Goal: Information Seeking & Learning: Learn about a topic

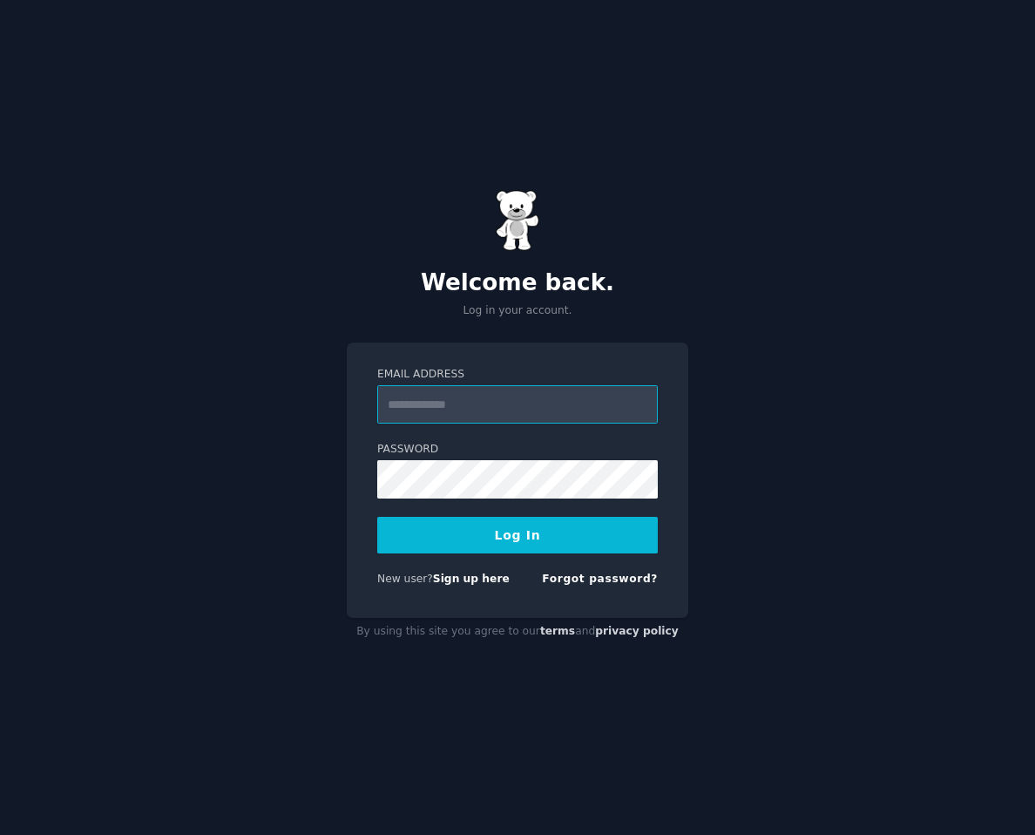
type input "**********"
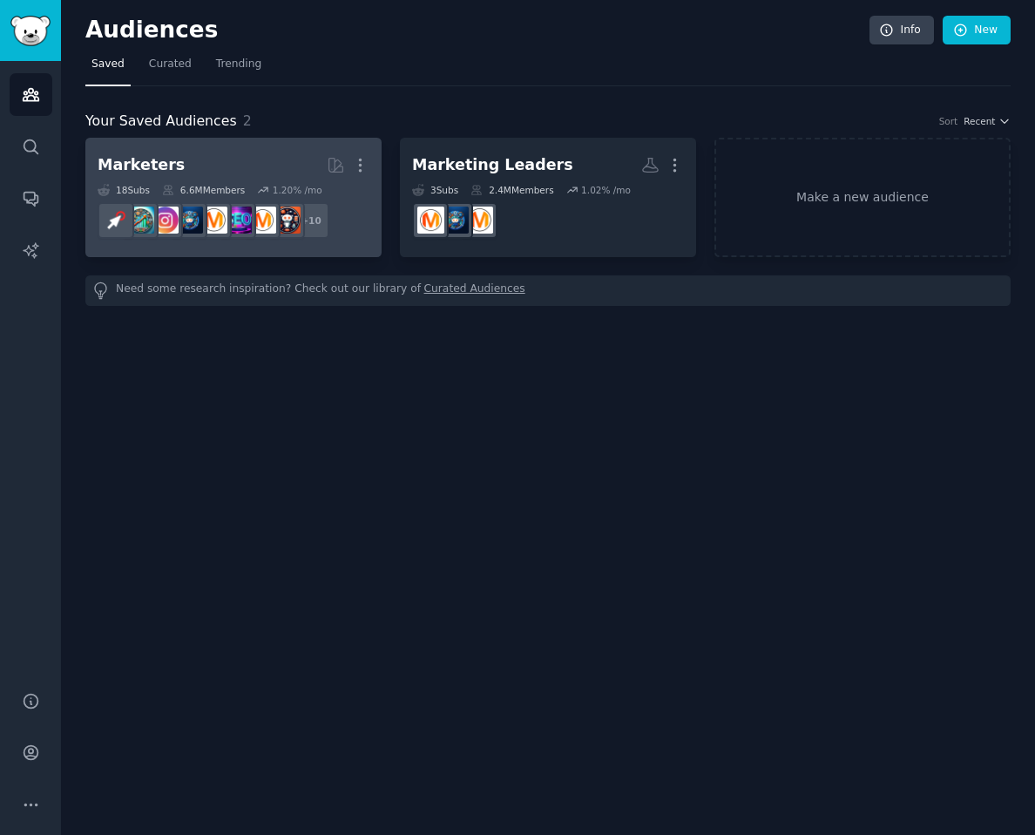
click at [234, 154] on h2 "Marketers More" at bounding box center [234, 165] width 272 height 31
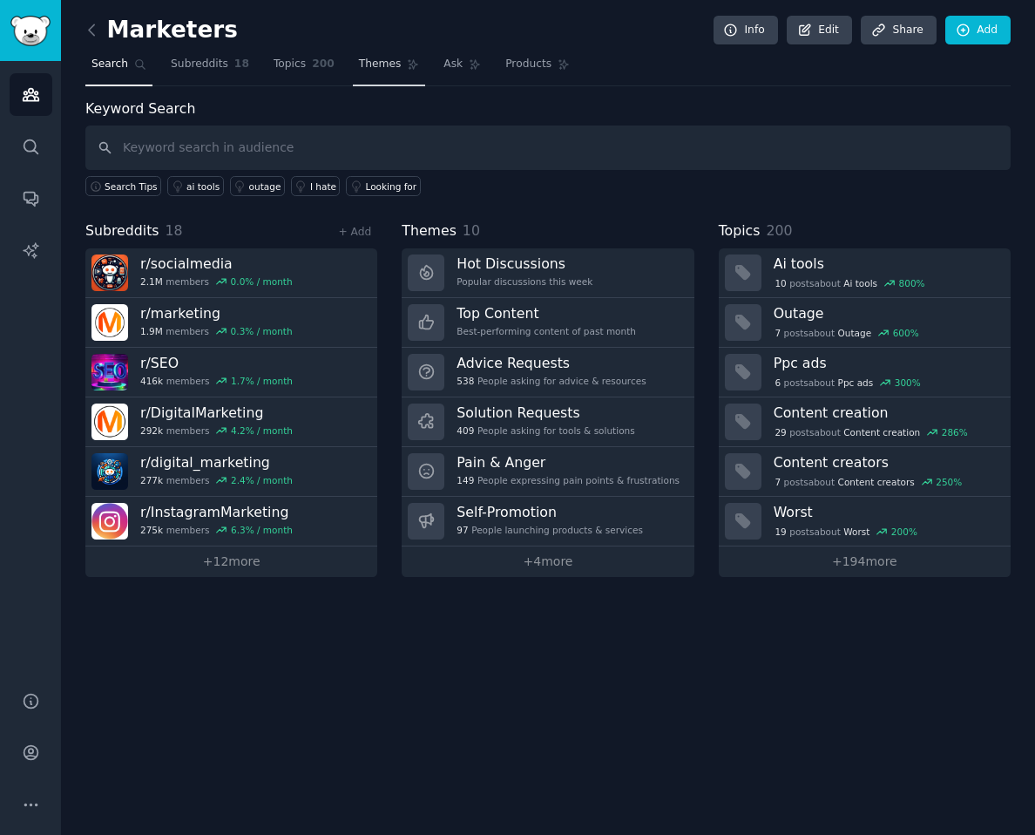
click at [372, 60] on span "Themes" at bounding box center [380, 65] width 43 height 16
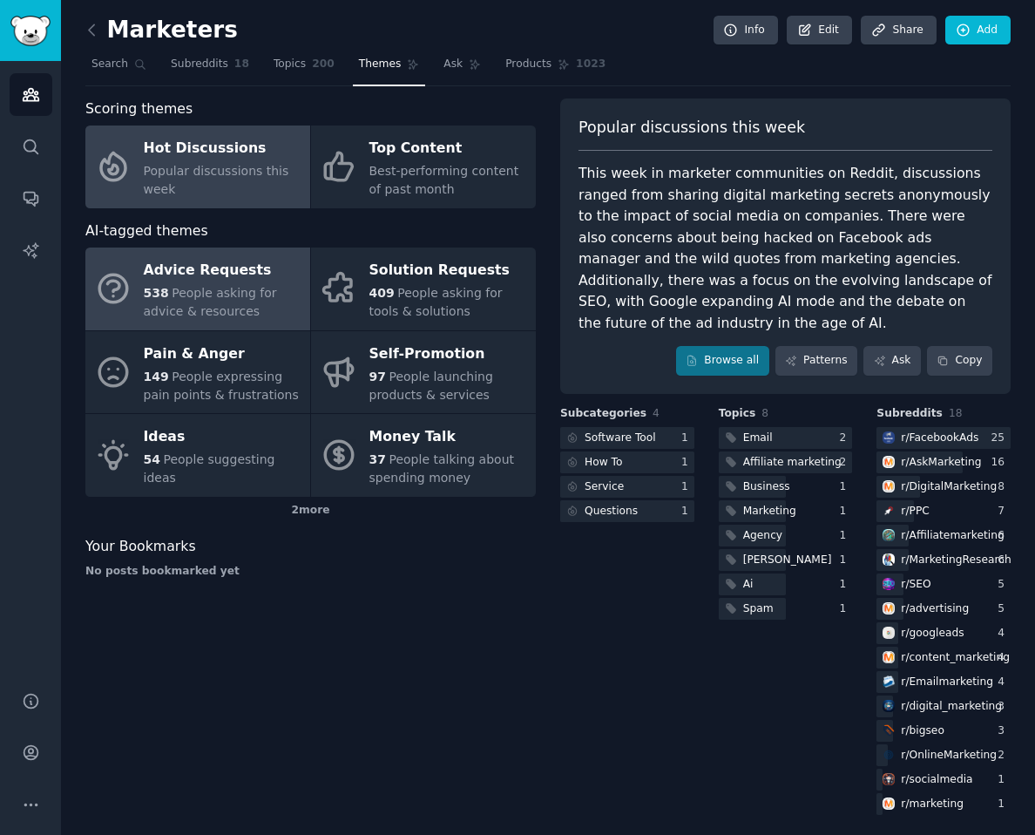
click at [204, 285] on div "538 People asking for advice & resources" at bounding box center [223, 302] width 158 height 37
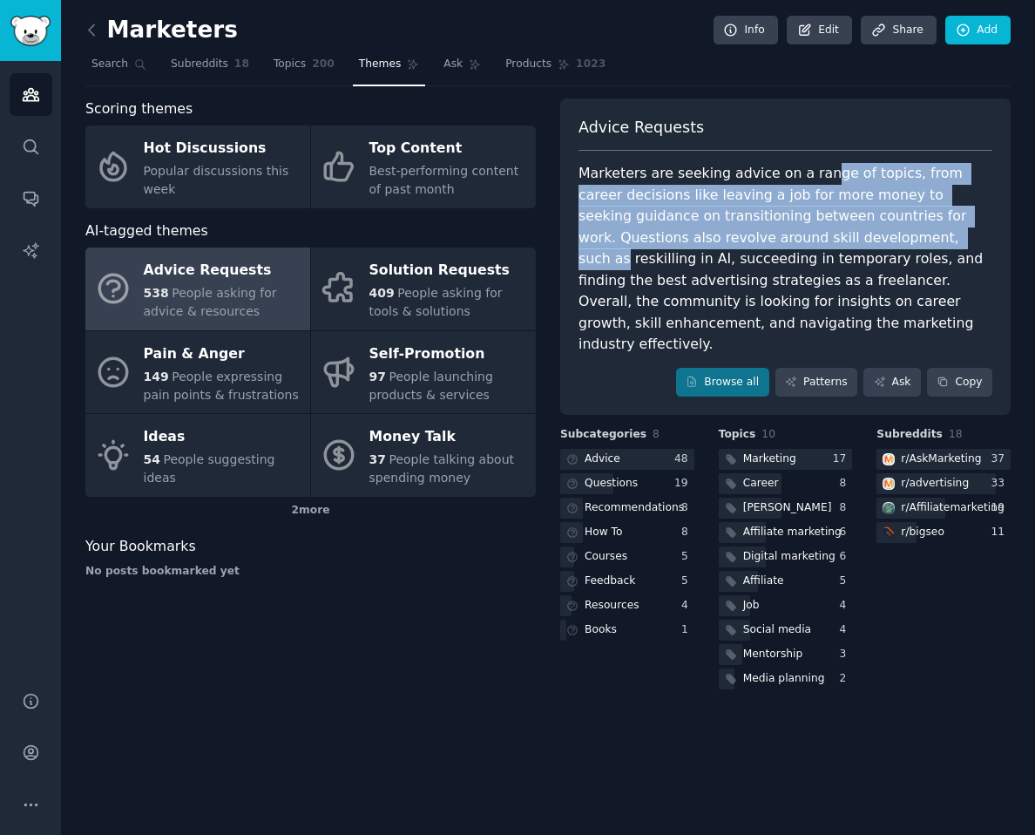
drag, startPoint x: 811, startPoint y: 175, endPoint x: 838, endPoint y: 234, distance: 65.1
click at [838, 234] on div "Marketers are seeking advice on a range of topics, from career decisions like l…" at bounding box center [786, 259] width 414 height 193
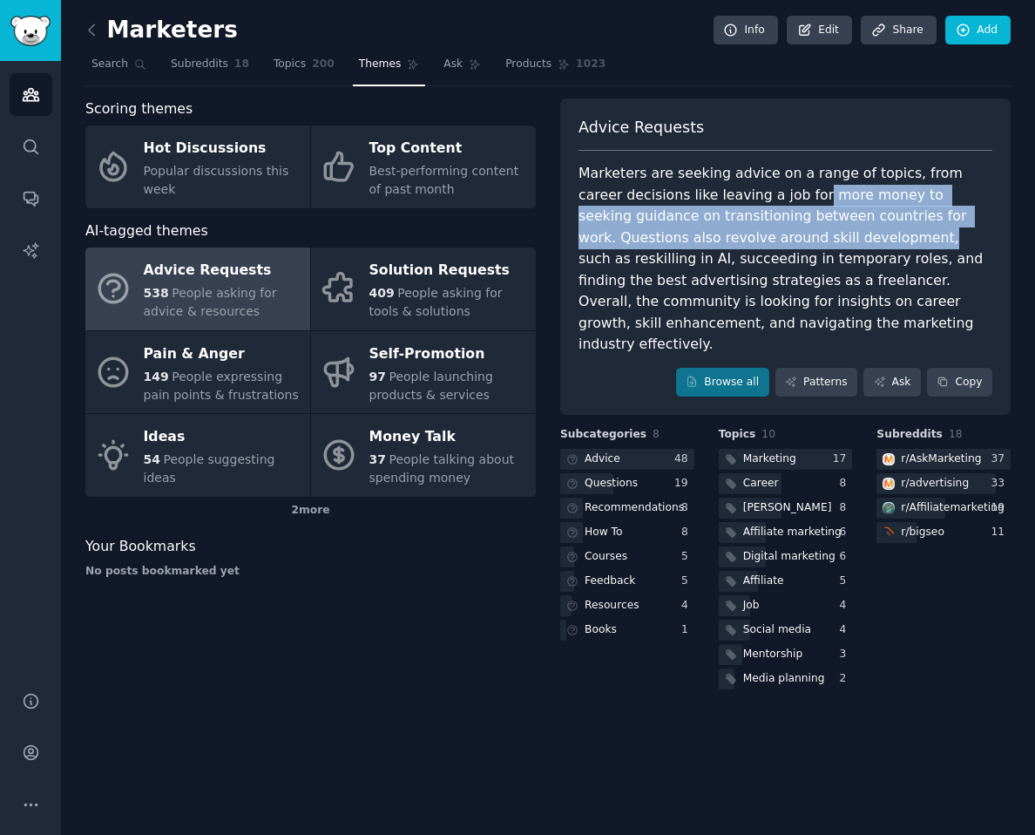
drag, startPoint x: 763, startPoint y: 196, endPoint x: 785, endPoint y: 231, distance: 41.1
click at [785, 231] on div "Marketers are seeking advice on a range of topics, from career decisions like l…" at bounding box center [786, 259] width 414 height 193
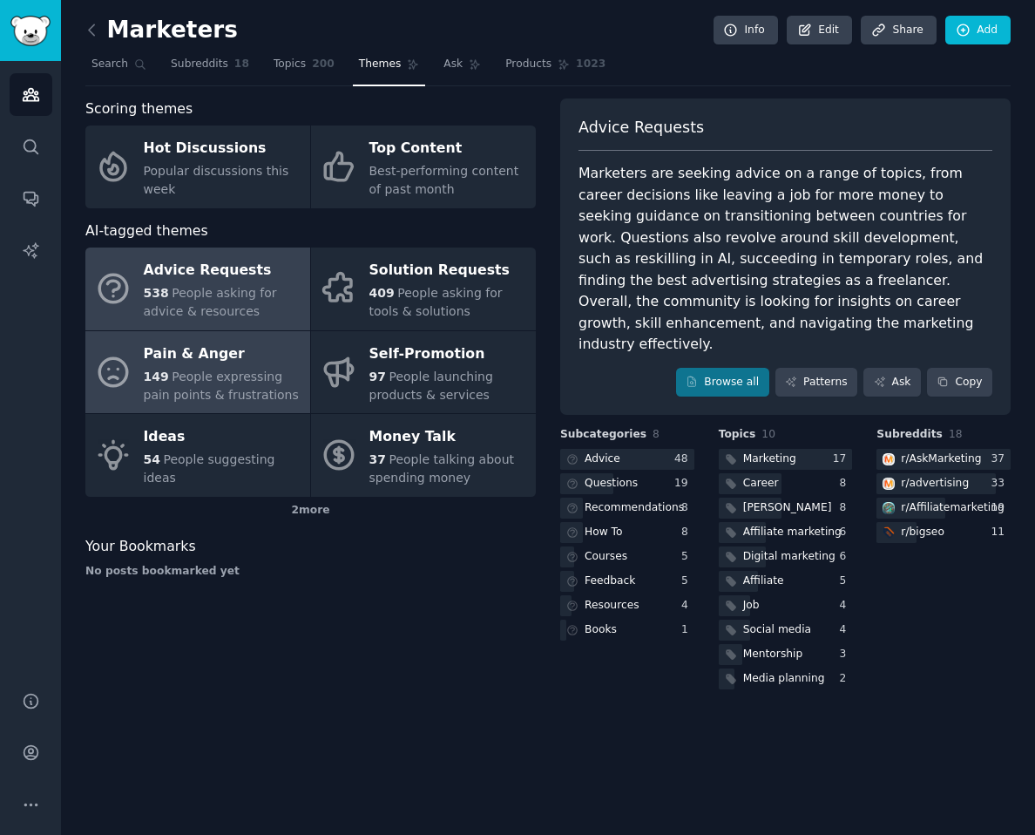
click at [227, 368] on div "149 People expressing pain points & frustrations" at bounding box center [223, 386] width 158 height 37
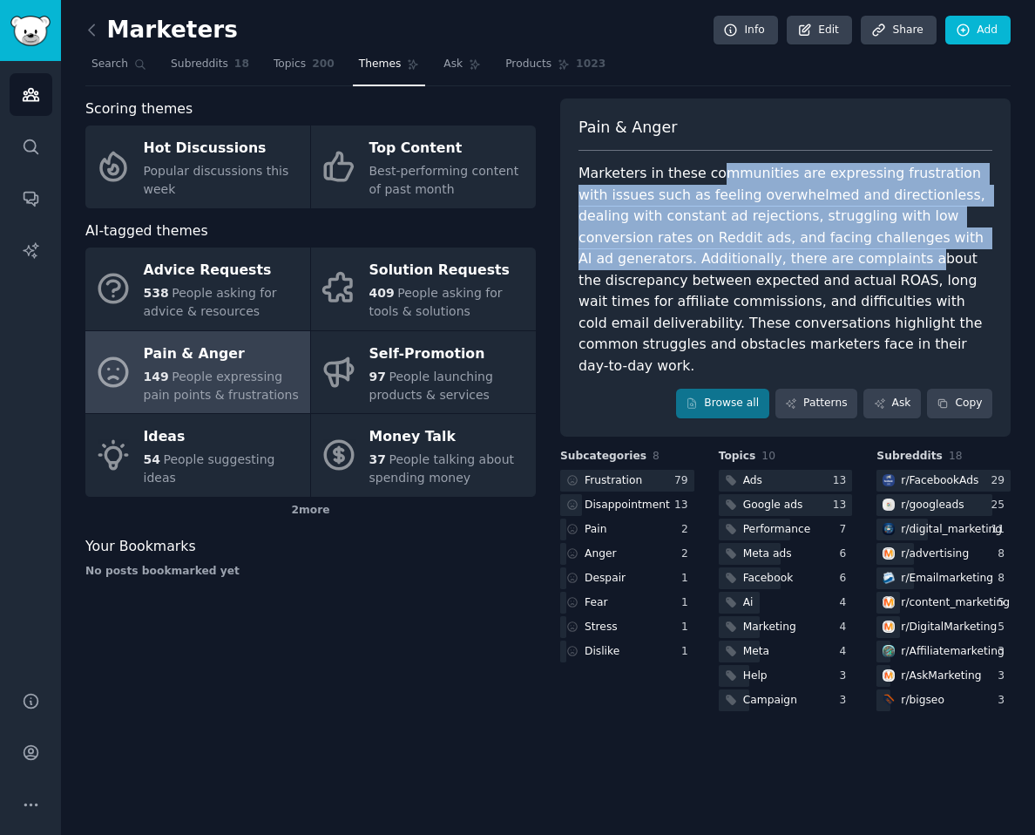
drag, startPoint x: 710, startPoint y: 170, endPoint x: 797, endPoint y: 266, distance: 129.6
click at [797, 266] on div "Marketers in these communities are expressing frustration with issues such as f…" at bounding box center [786, 270] width 414 height 214
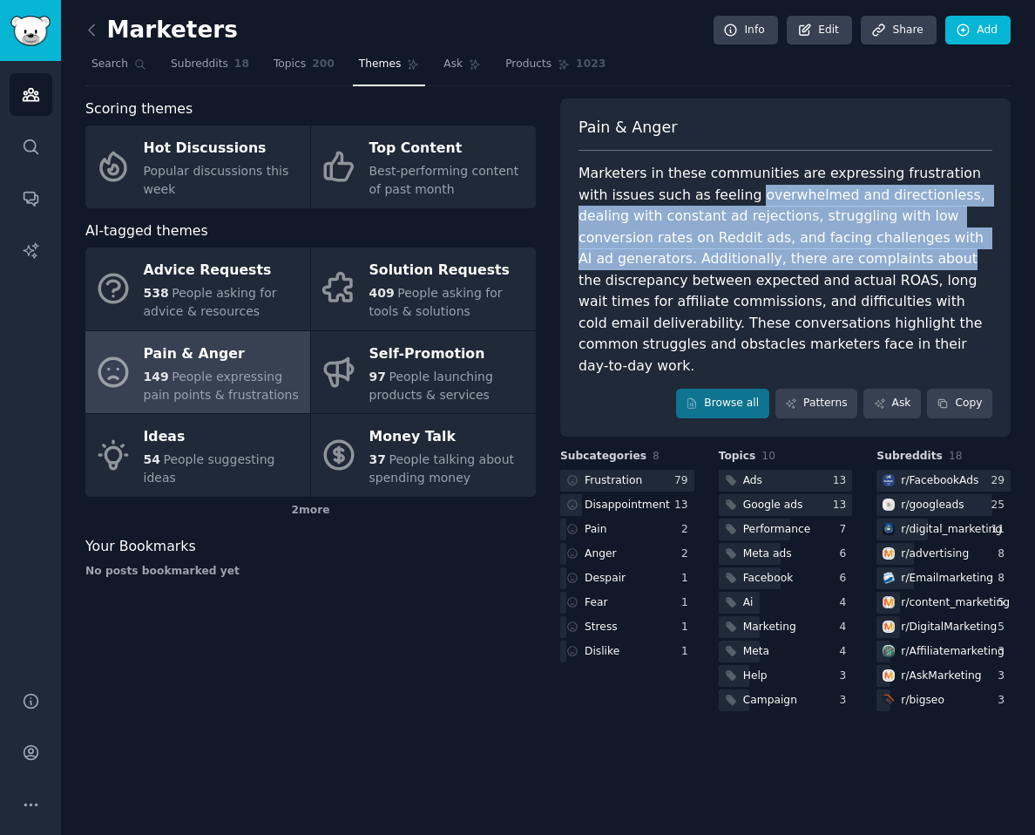
drag, startPoint x: 797, startPoint y: 266, endPoint x: 740, endPoint y: 205, distance: 83.8
click at [740, 205] on div "Marketers in these communities are expressing frustration with issues such as f…" at bounding box center [786, 270] width 414 height 214
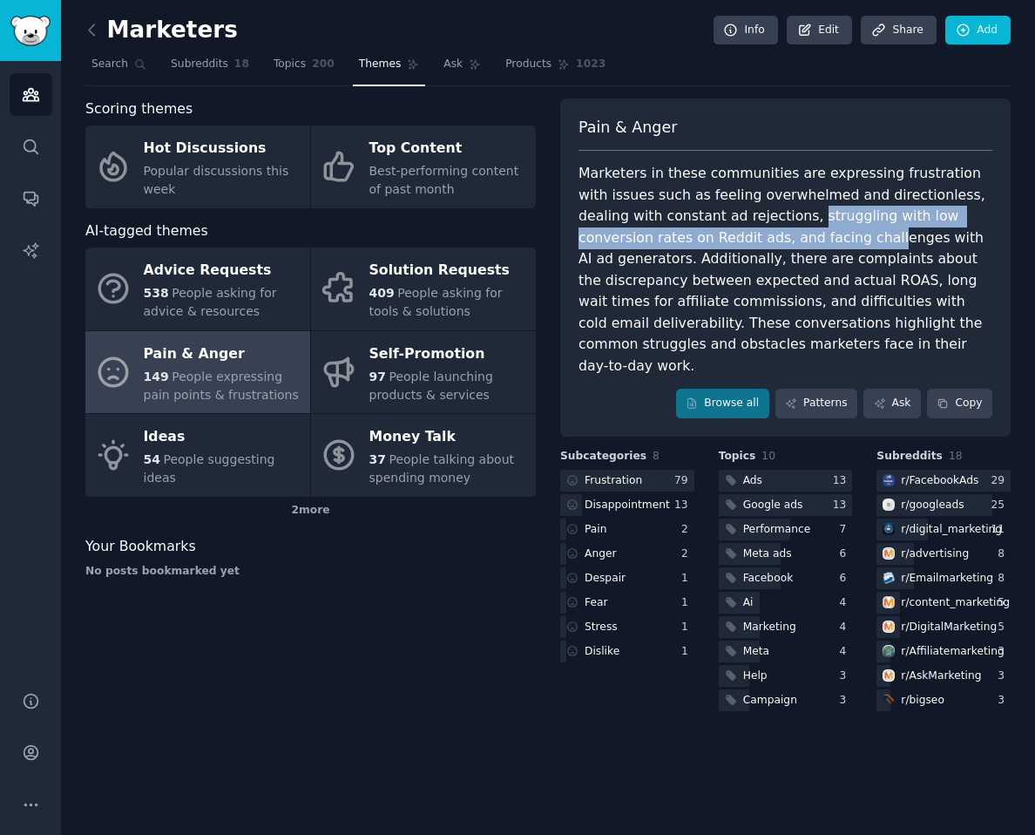
drag, startPoint x: 756, startPoint y: 219, endPoint x: 771, endPoint y: 240, distance: 25.6
click at [770, 240] on div "Marketers in these communities are expressing frustration with issues such as f…" at bounding box center [786, 270] width 414 height 214
click at [771, 240] on div "Marketers in these communities are expressing frustration with issues such as f…" at bounding box center [786, 270] width 414 height 214
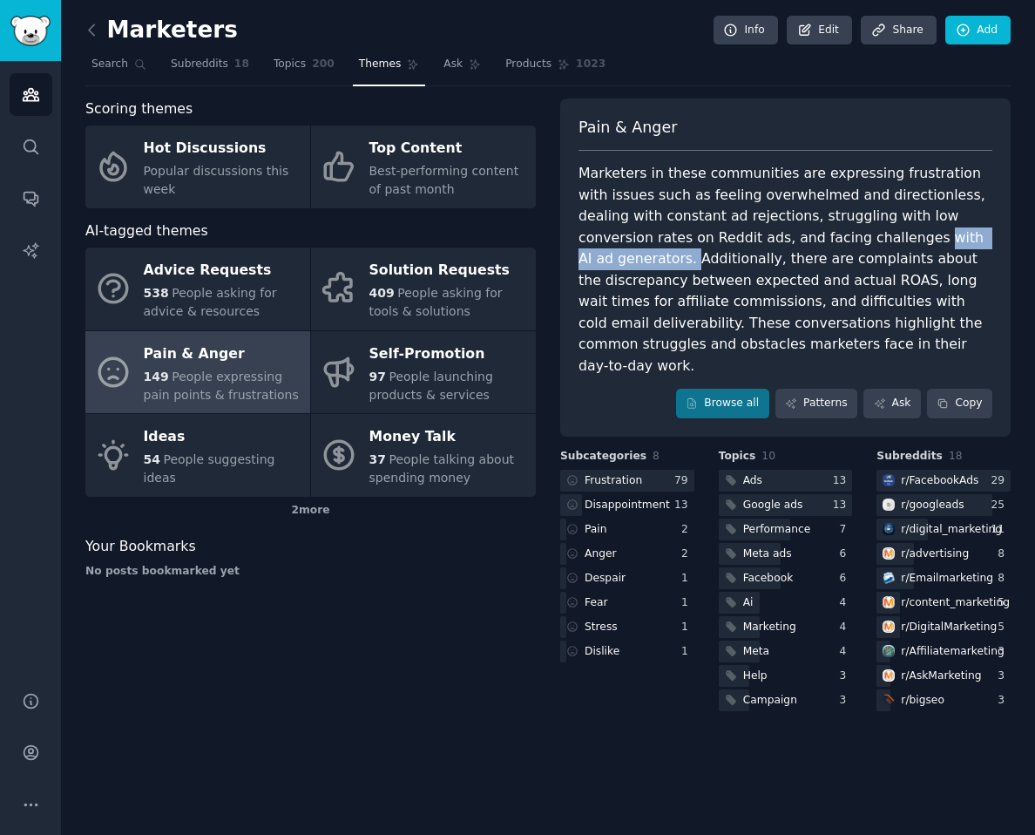
drag, startPoint x: 965, startPoint y: 241, endPoint x: 812, endPoint y: 248, distance: 152.6
click at [812, 248] on div "Marketers in these communities are expressing frustration with issues such as f…" at bounding box center [786, 270] width 414 height 214
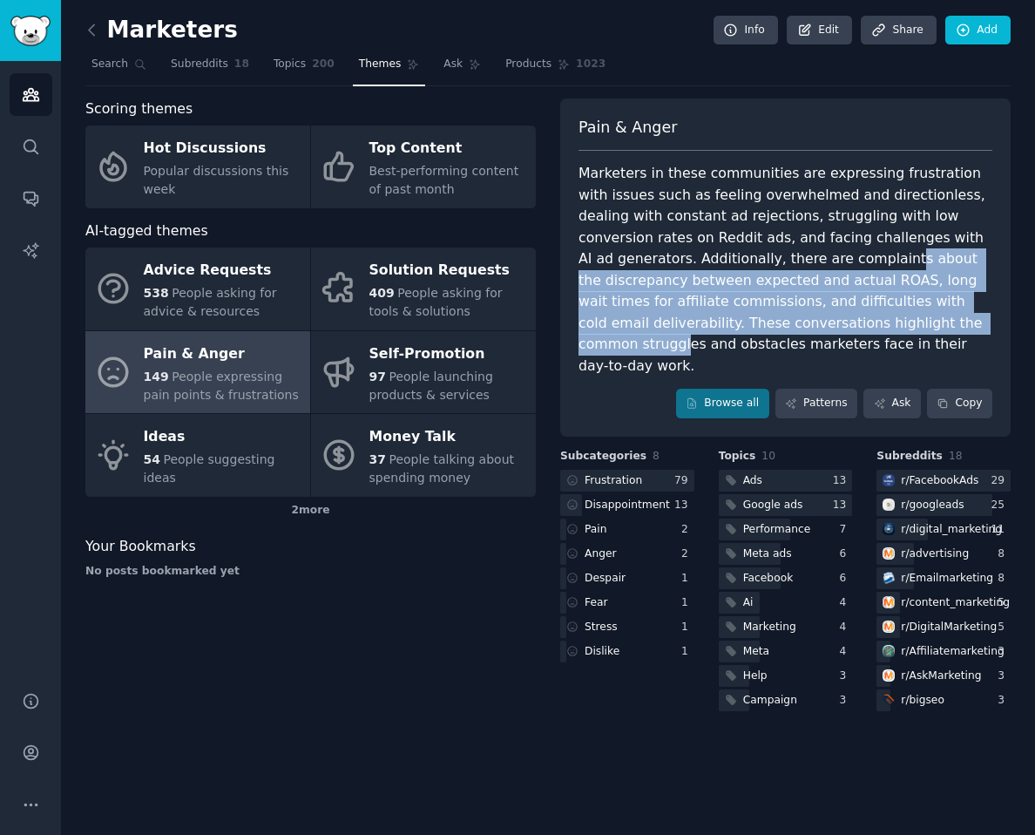
drag, startPoint x: 780, startPoint y: 256, endPoint x: 851, endPoint y: 333, distance: 104.2
click at [851, 333] on div "Marketers in these communities are expressing frustration with issues such as f…" at bounding box center [786, 270] width 414 height 214
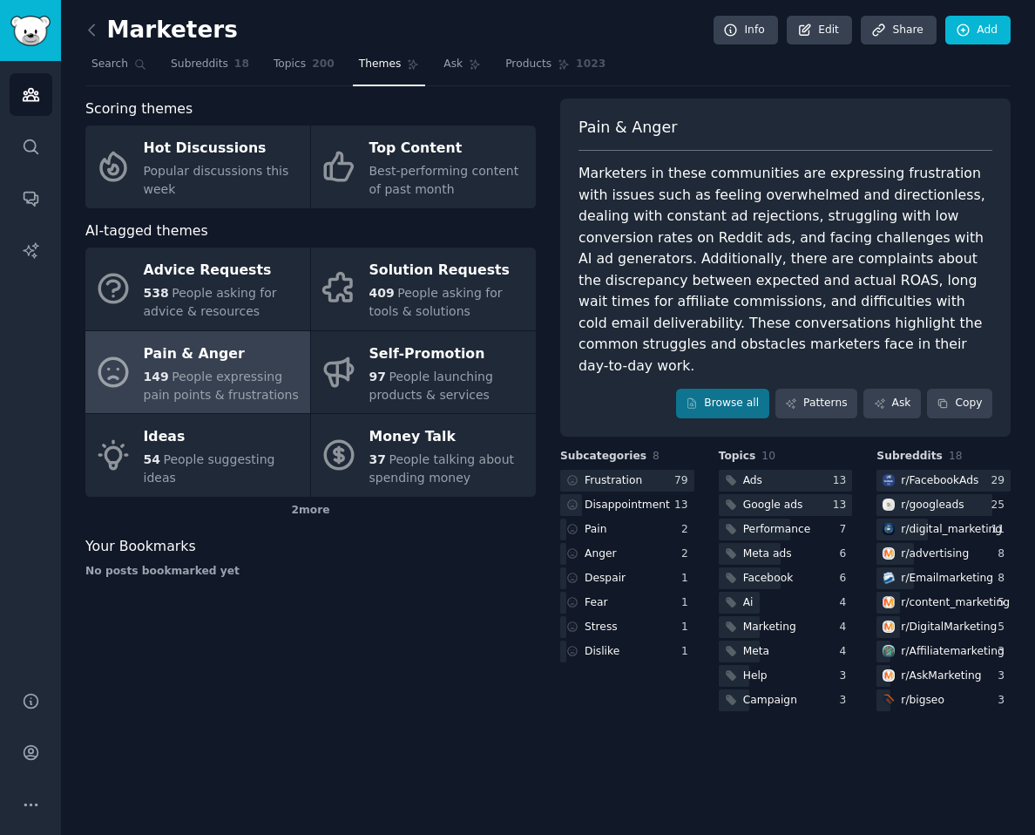
click at [851, 334] on div "Marketers in these communities are expressing frustration with issues such as f…" at bounding box center [786, 270] width 414 height 214
click at [795, 470] on div at bounding box center [786, 481] width 134 height 22
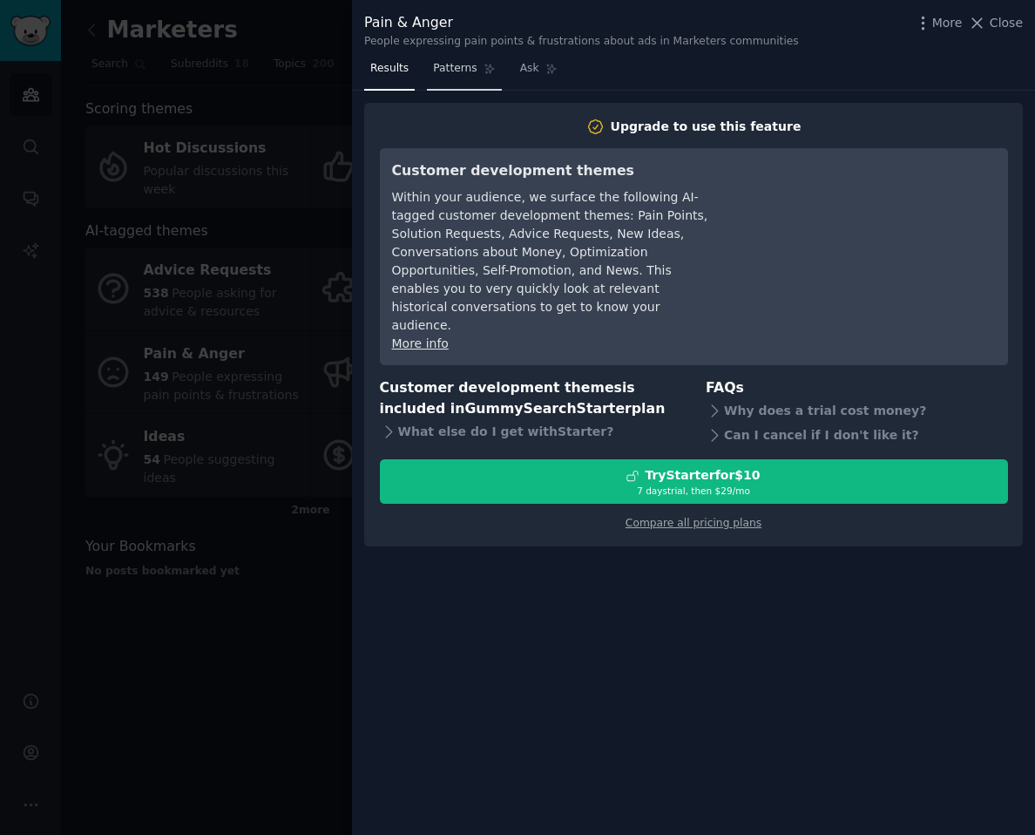
click at [445, 75] on span "Patterns" at bounding box center [455, 69] width 44 height 16
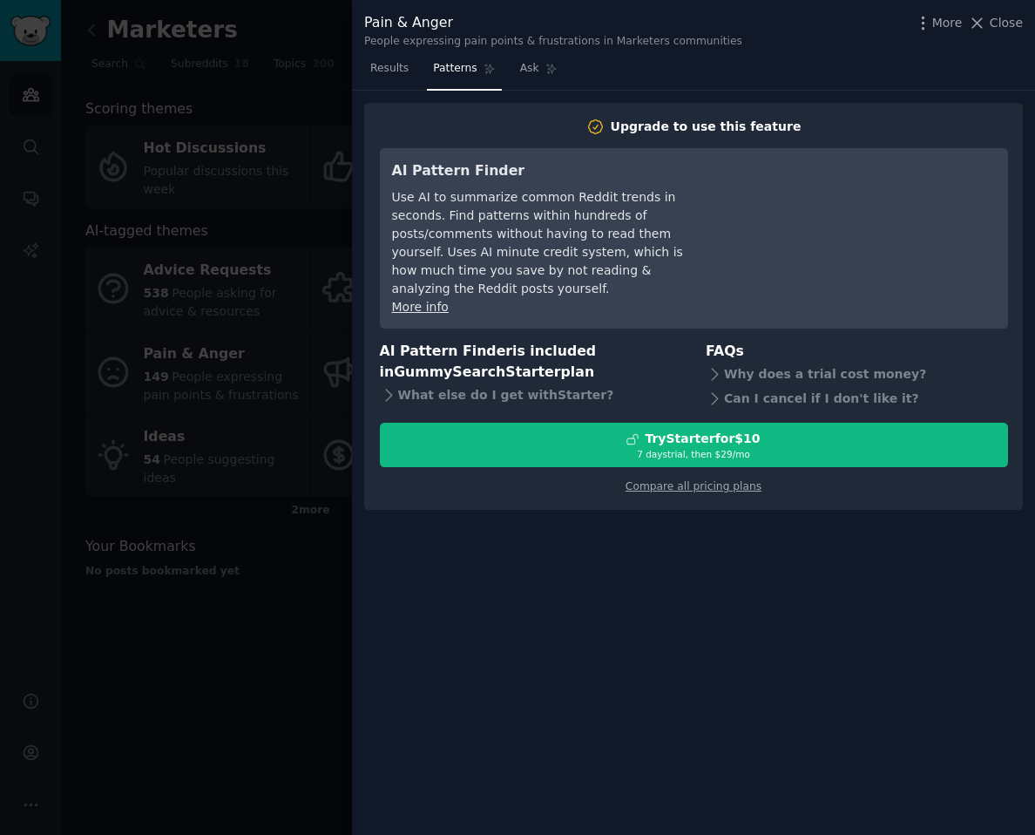
click at [1010, 33] on div "More Close" at bounding box center [968, 23] width 109 height 22
click at [1009, 24] on span "Close" at bounding box center [1006, 23] width 33 height 18
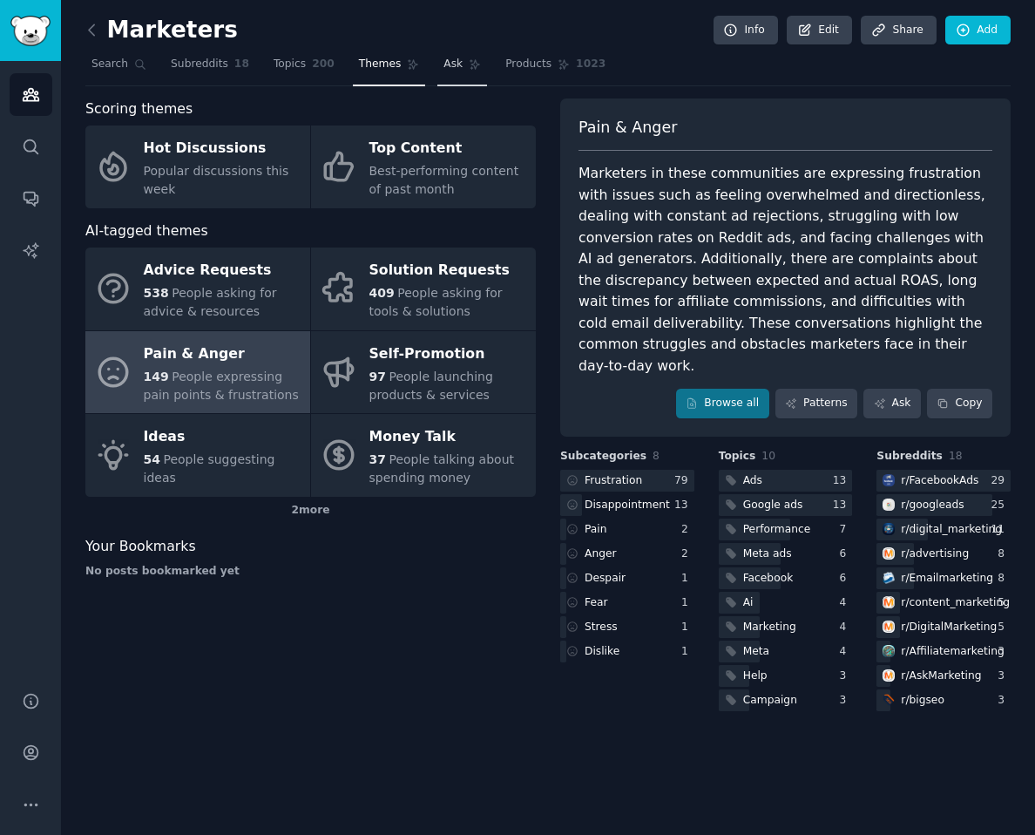
click at [453, 63] on span "Ask" at bounding box center [453, 65] width 19 height 16
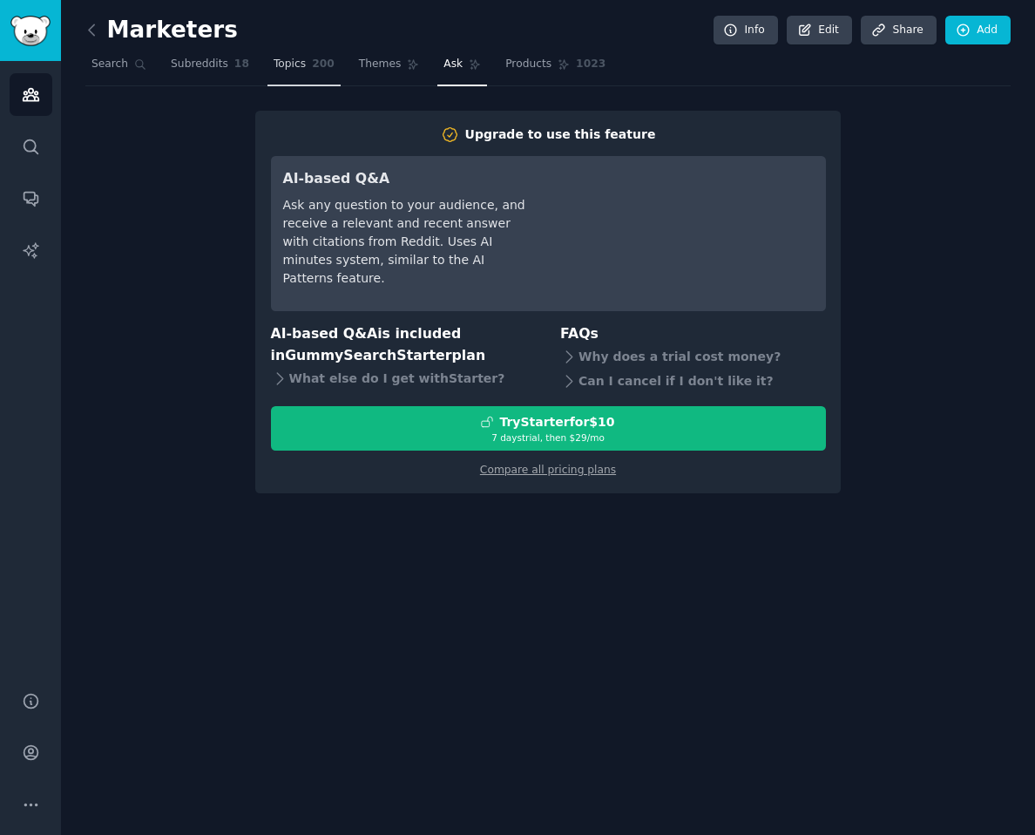
click at [297, 71] on span "Topics" at bounding box center [290, 65] width 32 height 16
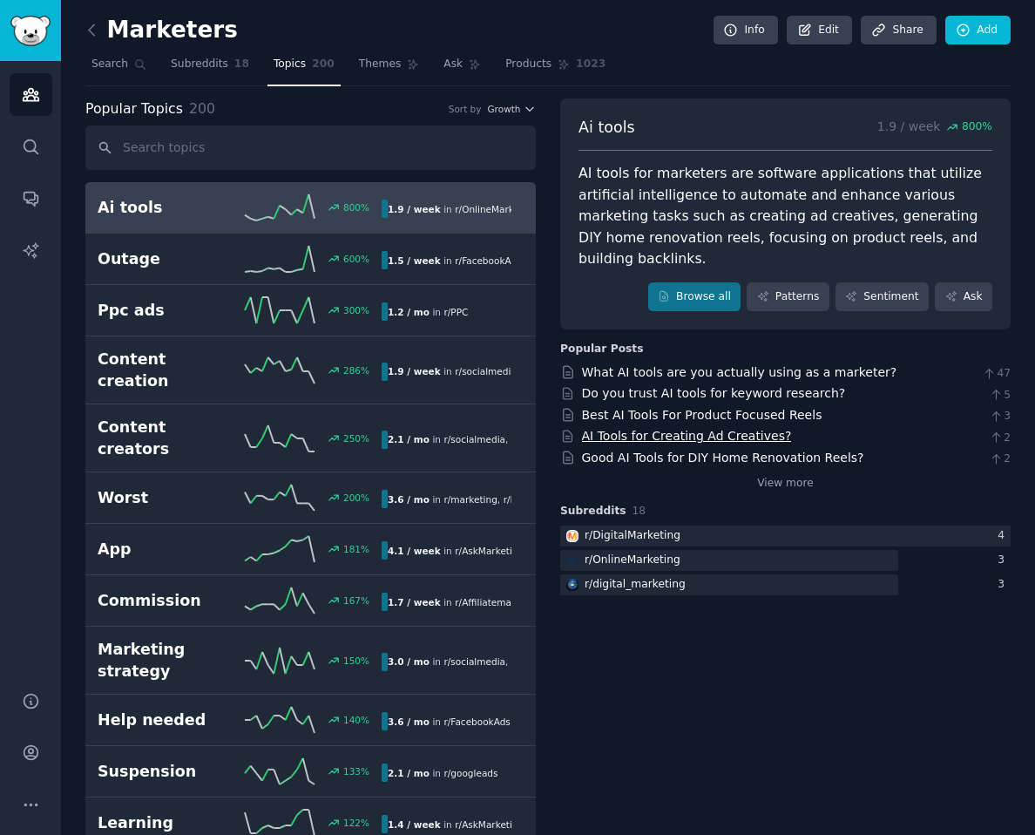
click at [736, 433] on link "AI Tools for Creating Ad Creatives?" at bounding box center [687, 436] width 210 height 14
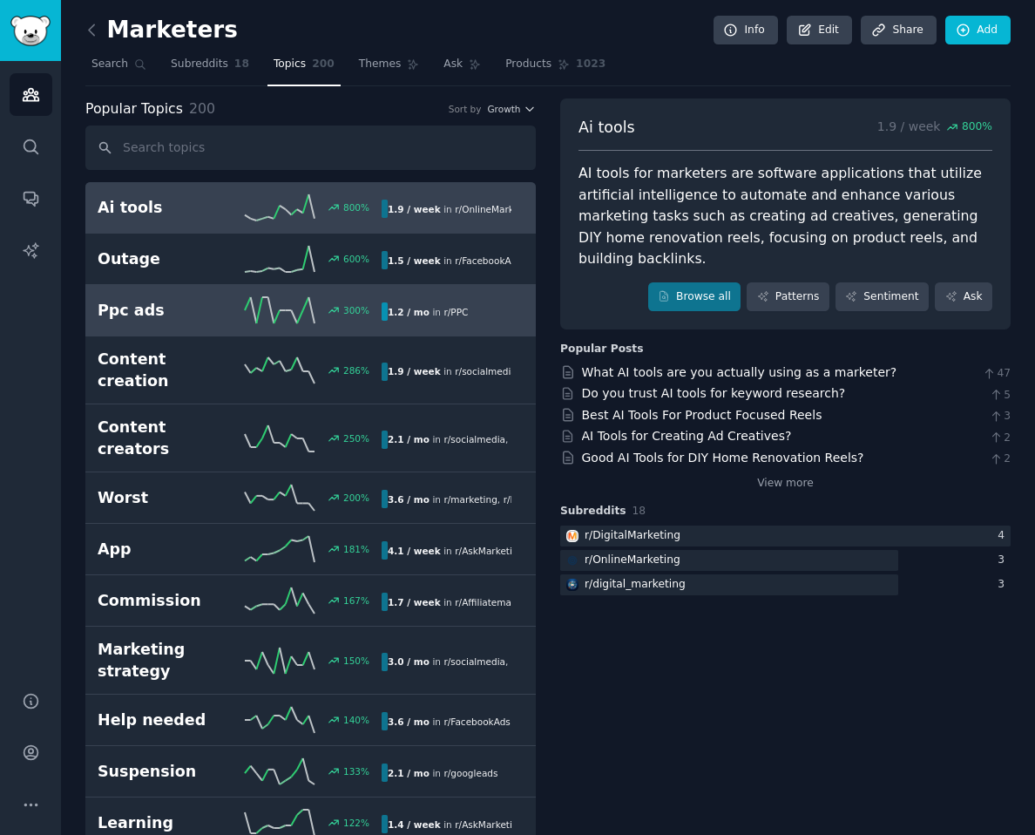
click at [444, 315] on span "r/ PPC" at bounding box center [456, 312] width 24 height 10
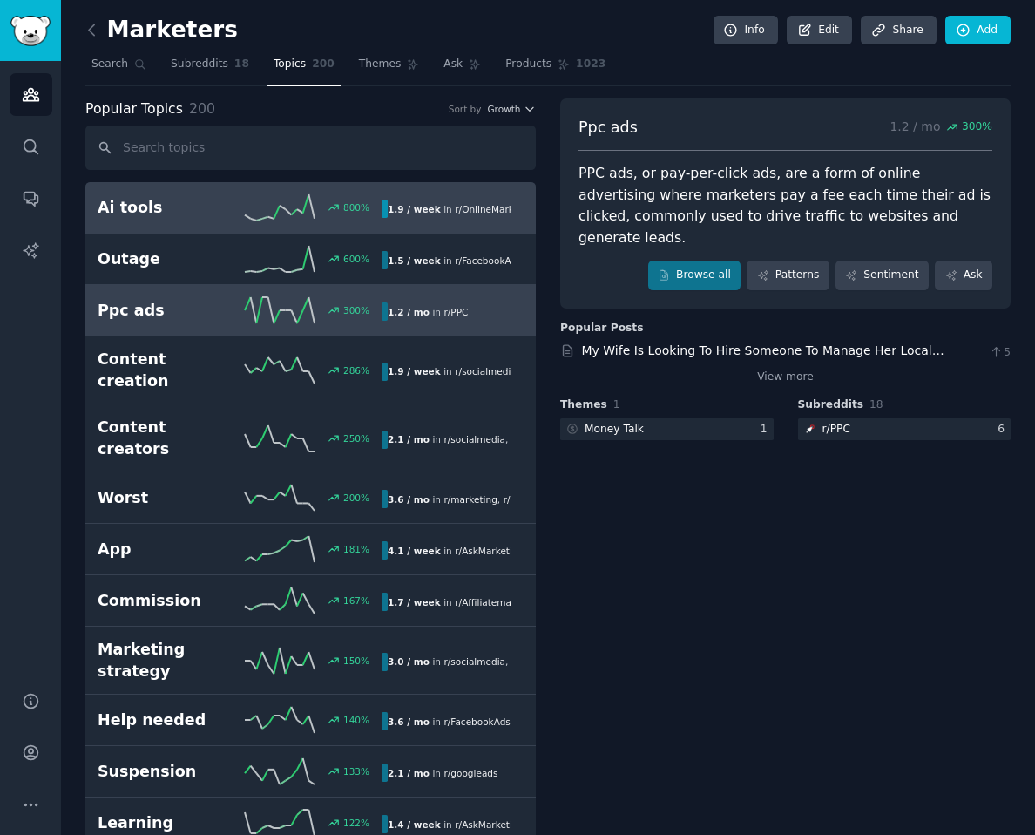
click at [466, 198] on div "Ai tools 800 % 1.9 / week in r/ OnlineMarketing , r/ digital_marketing , and 1 …" at bounding box center [311, 207] width 426 height 26
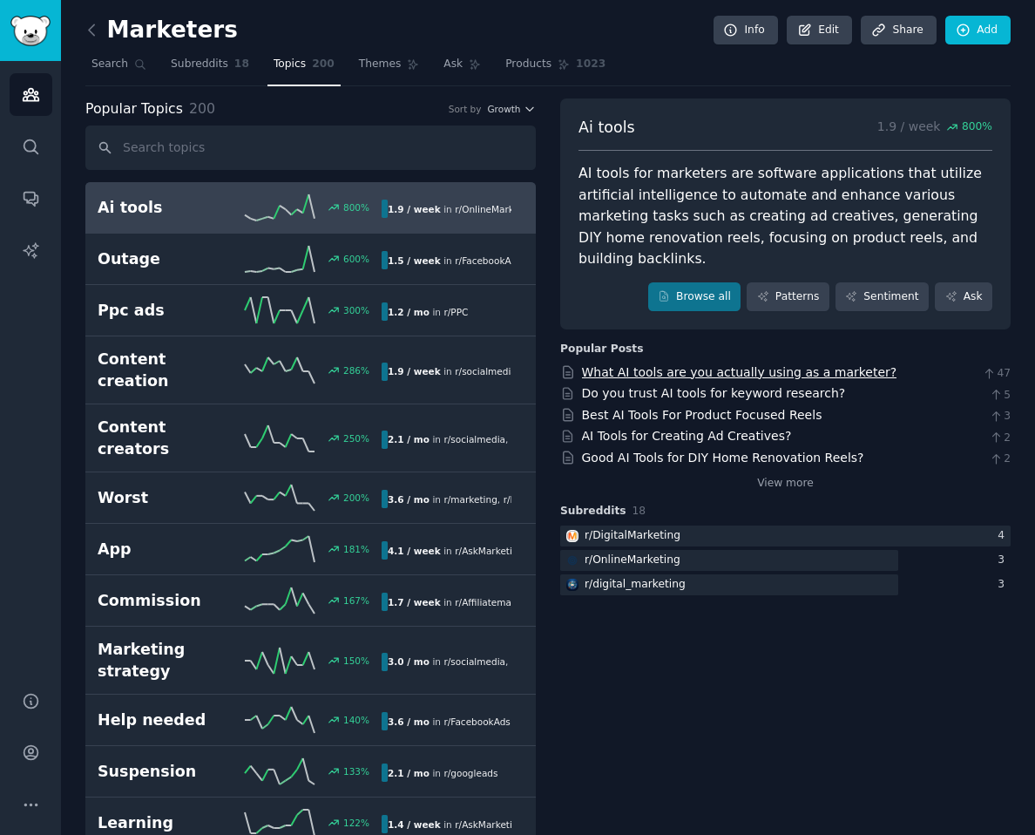
click at [674, 373] on link "What AI tools are you actually using as a marketer?" at bounding box center [739, 372] width 315 height 14
click at [370, 62] on span "Themes" at bounding box center [380, 65] width 43 height 16
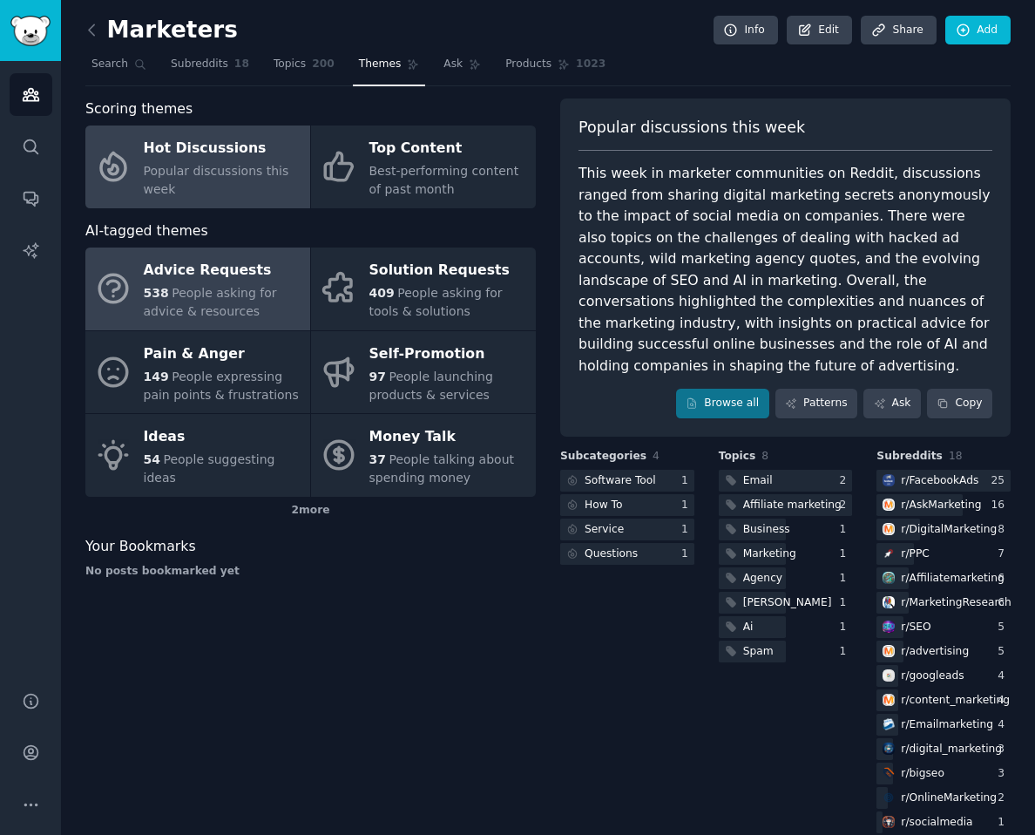
click at [236, 290] on span "People asking for advice & resources" at bounding box center [210, 302] width 133 height 32
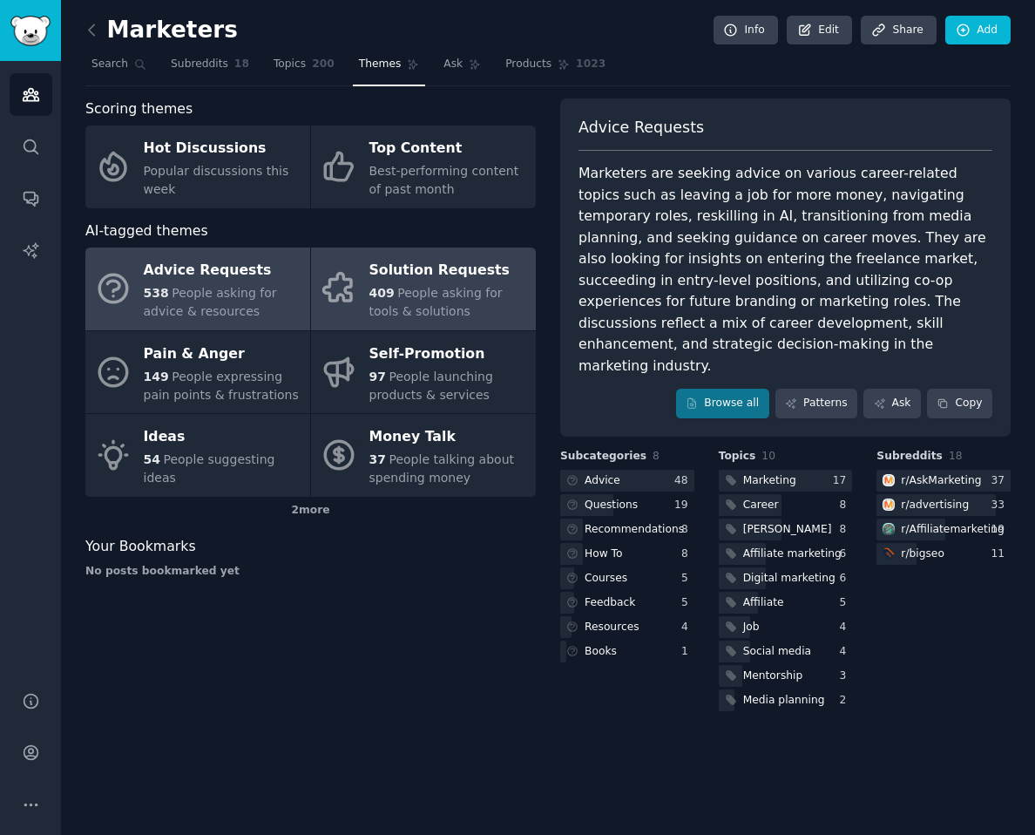
click at [458, 305] on div "409 People asking for tools & solutions" at bounding box center [449, 302] width 158 height 37
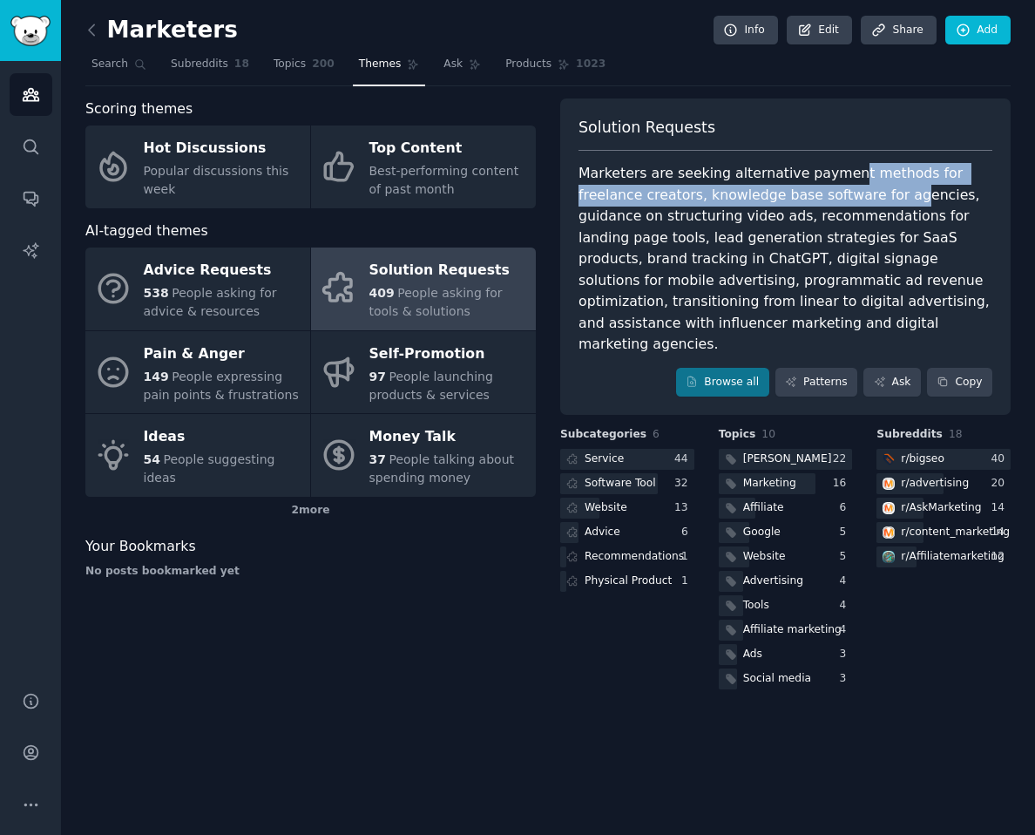
drag, startPoint x: 834, startPoint y: 177, endPoint x: 838, endPoint y: 193, distance: 17.1
click at [838, 193] on div "Marketers are seeking alternative payment methods for freelance creators, knowl…" at bounding box center [786, 259] width 414 height 193
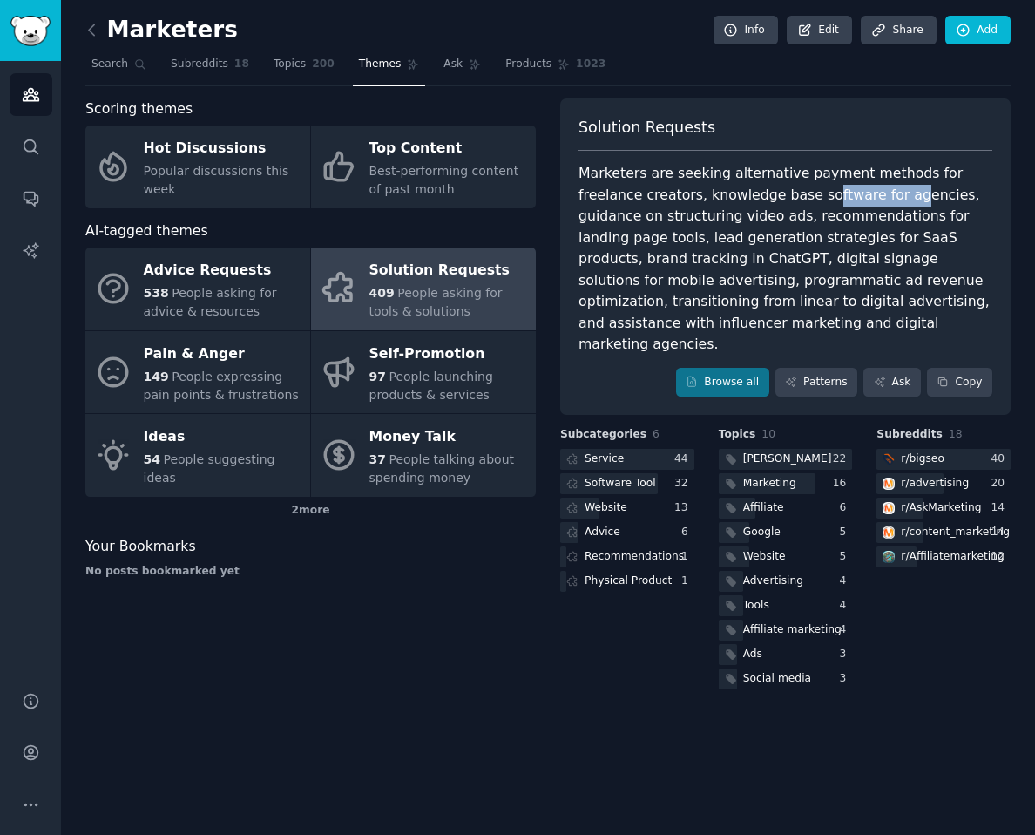
drag, startPoint x: 838, startPoint y: 193, endPoint x: 756, endPoint y: 196, distance: 82.8
click at [756, 196] on div "Marketers are seeking alternative payment methods for freelance creators, knowl…" at bounding box center [786, 259] width 414 height 193
drag, startPoint x: 755, startPoint y: 197, endPoint x: 811, endPoint y: 196, distance: 56.7
click at [811, 196] on div "Marketers are seeking alternative payment methods for freelance creators, knowl…" at bounding box center [786, 259] width 414 height 193
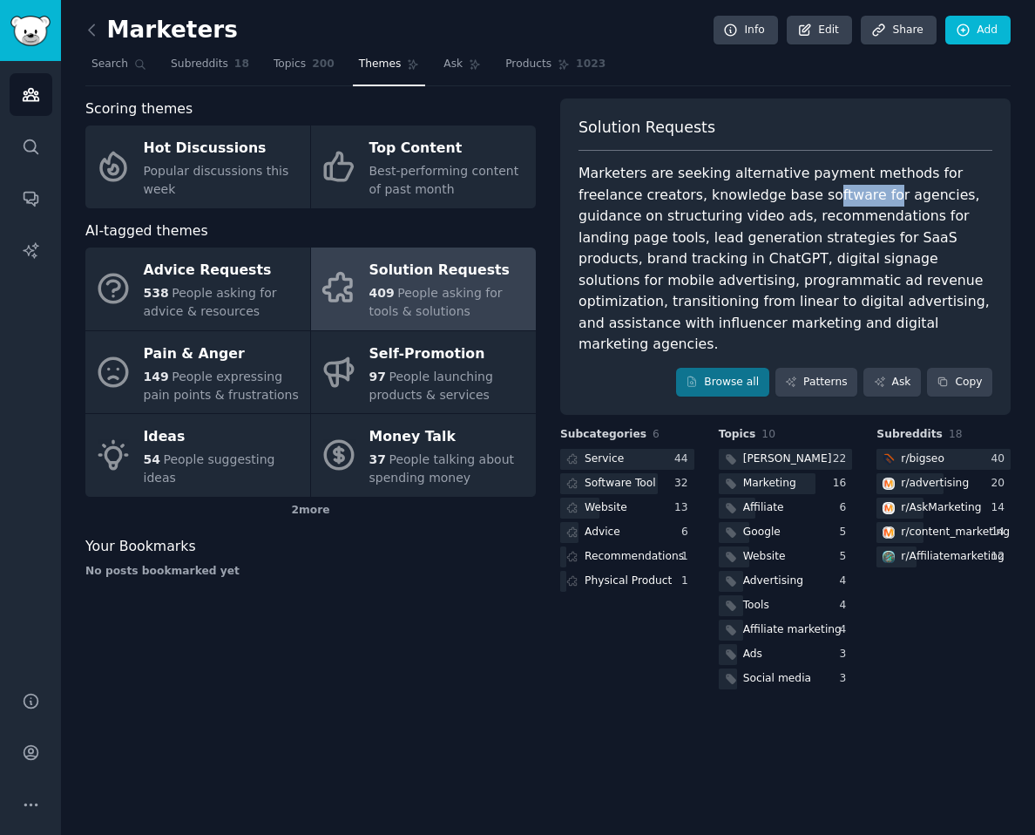
click at [811, 196] on div "Marketers are seeking alternative payment methods for freelance creators, knowl…" at bounding box center [786, 259] width 414 height 193
drag, startPoint x: 717, startPoint y: 222, endPoint x: 836, endPoint y: 220, distance: 118.5
click at [836, 220] on div "Marketers are seeking alternative payment methods for freelance creators, knowl…" at bounding box center [786, 259] width 414 height 193
drag, startPoint x: 759, startPoint y: 240, endPoint x: 803, endPoint y: 240, distance: 43.6
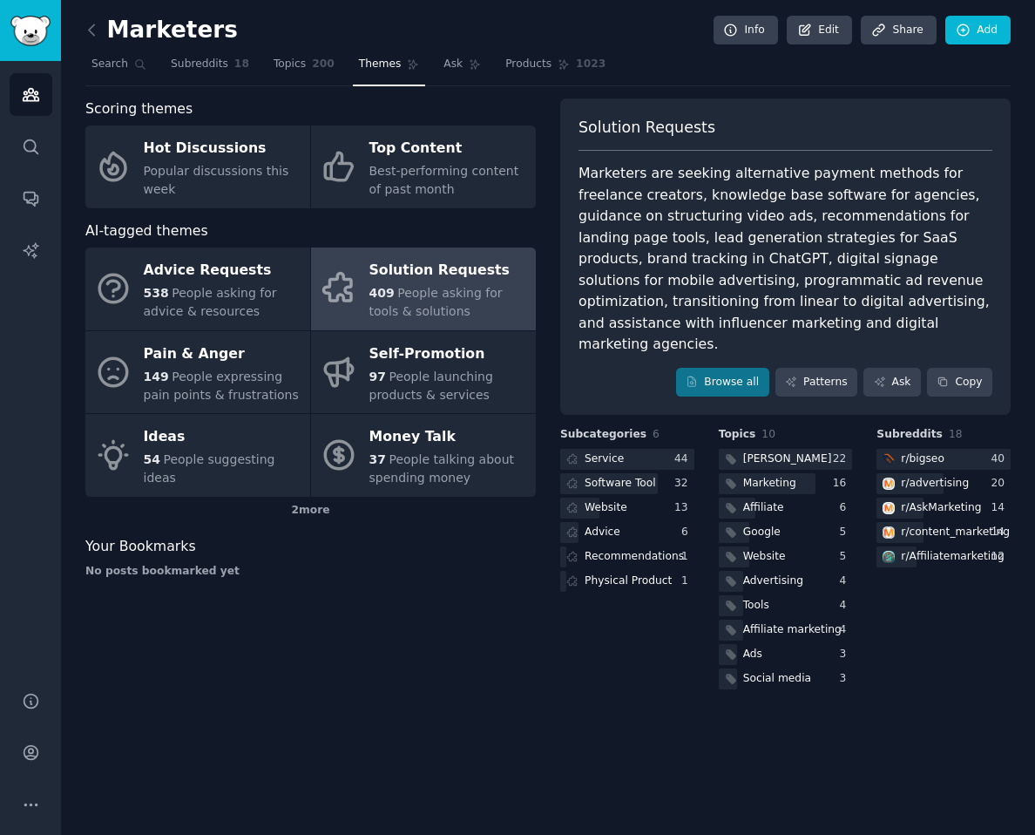
click at [802, 240] on div "Marketers are seeking alternative payment methods for freelance creators, knowl…" at bounding box center [786, 259] width 414 height 193
click at [803, 240] on div "Marketers are seeking alternative payment methods for freelance creators, knowl…" at bounding box center [786, 259] width 414 height 193
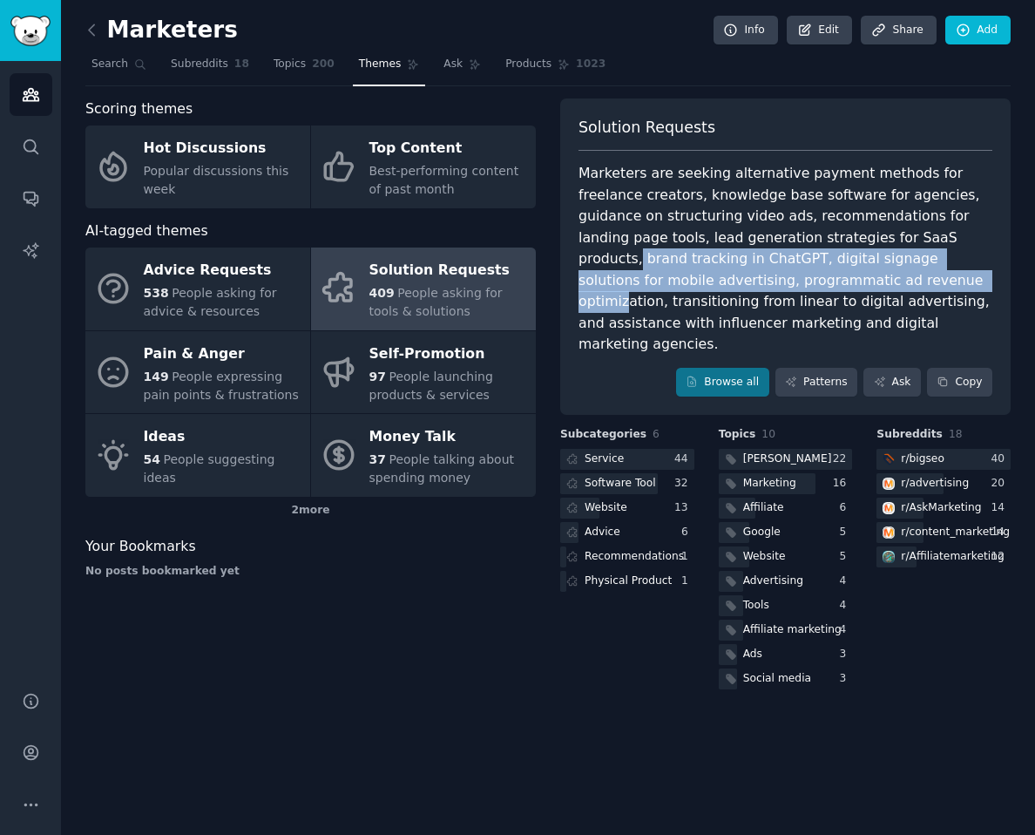
drag, startPoint x: 860, startPoint y: 237, endPoint x: 789, endPoint y: 272, distance: 79.5
click at [789, 272] on div "Marketers are seeking alternative payment methods for freelance creators, knowl…" at bounding box center [786, 259] width 414 height 193
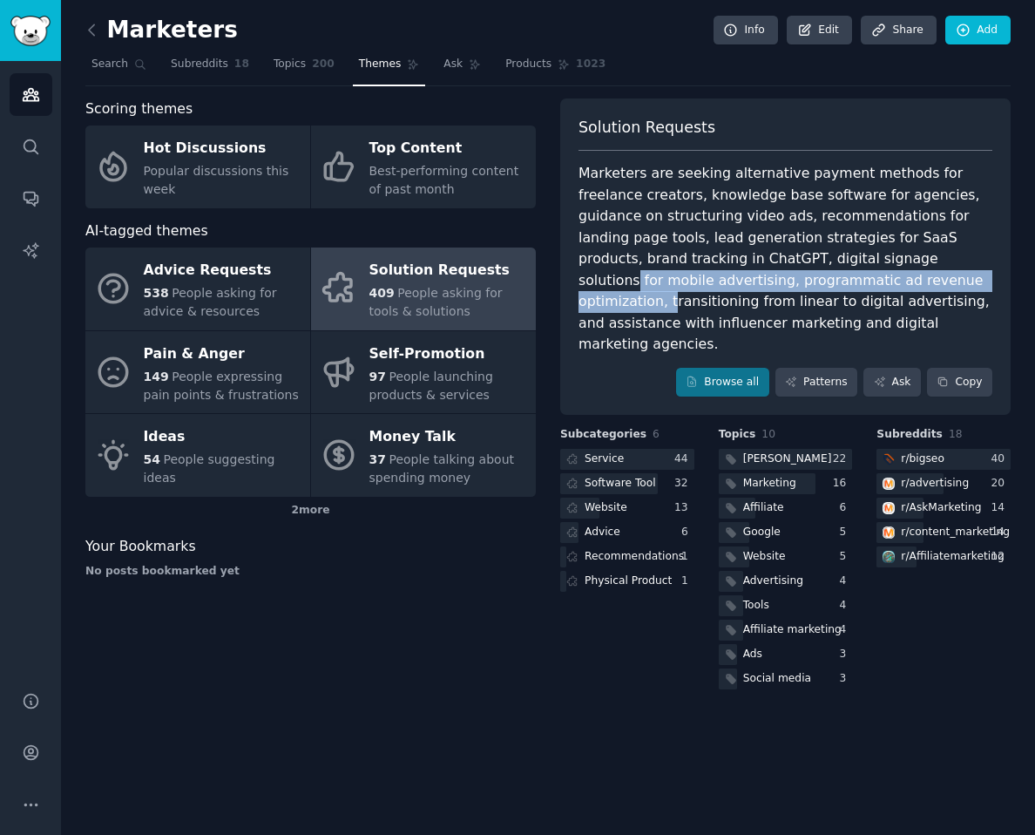
drag, startPoint x: 828, startPoint y: 274, endPoint x: 791, endPoint y: 260, distance: 39.2
click at [791, 261] on div "Marketers are seeking alternative payment methods for freelance creators, knowl…" at bounding box center [786, 259] width 414 height 193
click at [791, 260] on div "Marketers are seeking alternative payment methods for freelance creators, knowl…" at bounding box center [786, 259] width 414 height 193
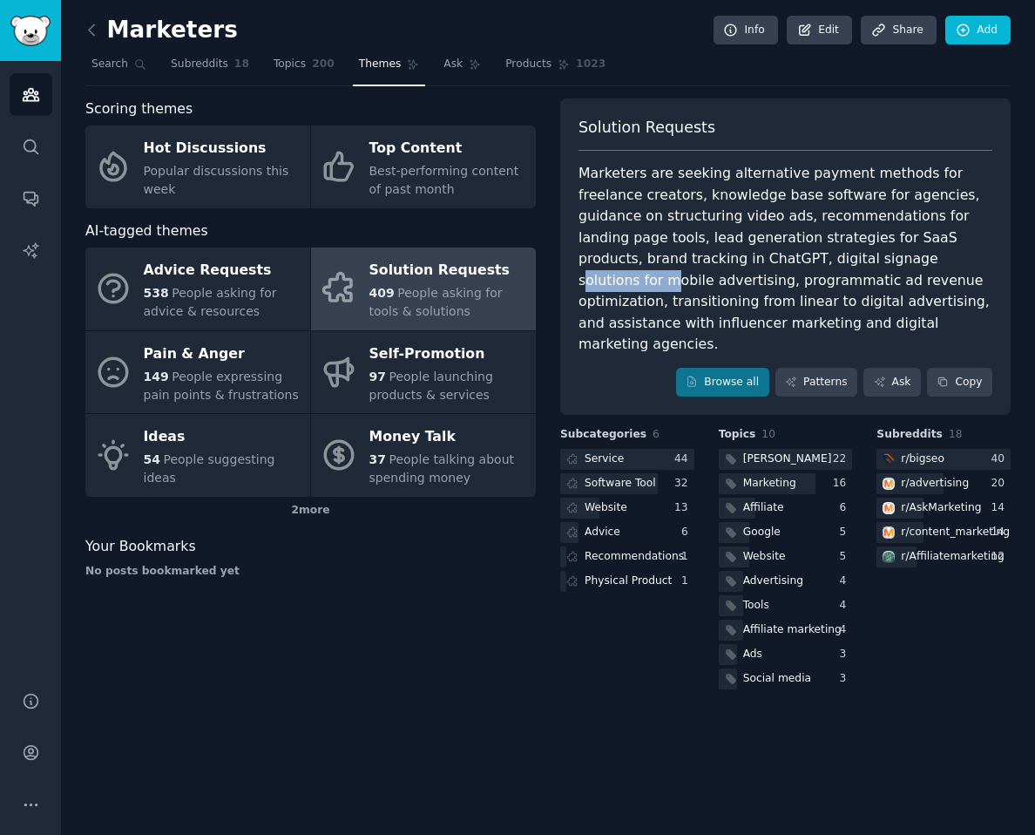
drag, startPoint x: 745, startPoint y: 259, endPoint x: 831, endPoint y: 256, distance: 85.4
click at [830, 256] on div "Marketers are seeking alternative payment methods for freelance creators, knowl…" at bounding box center [786, 259] width 414 height 193
click at [831, 256] on div "Marketers are seeking alternative payment methods for freelance creators, knowl…" at bounding box center [786, 259] width 414 height 193
drag, startPoint x: 831, startPoint y: 256, endPoint x: 786, endPoint y: 257, distance: 44.5
click at [786, 257] on div "Marketers are seeking alternative payment methods for freelance creators, knowl…" at bounding box center [786, 259] width 414 height 193
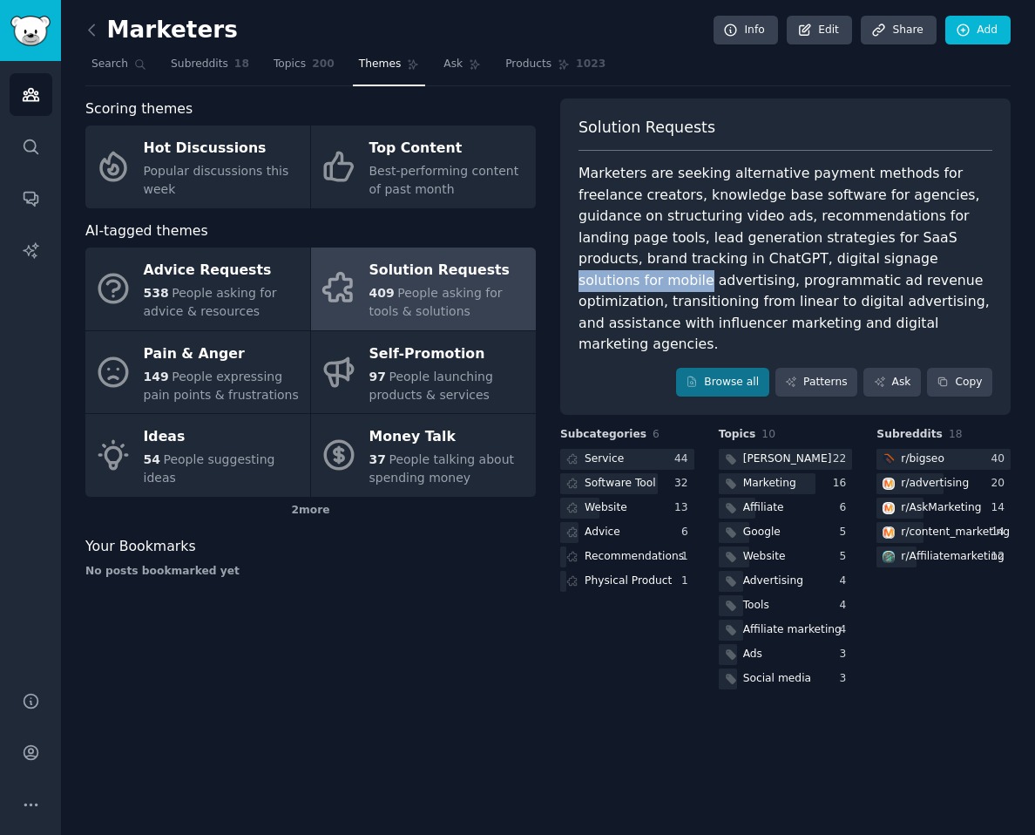
click at [786, 257] on div "Marketers are seeking alternative payment methods for freelance creators, knowl…" at bounding box center [786, 259] width 414 height 193
click at [759, 573] on div "Advertising" at bounding box center [773, 581] width 60 height 16
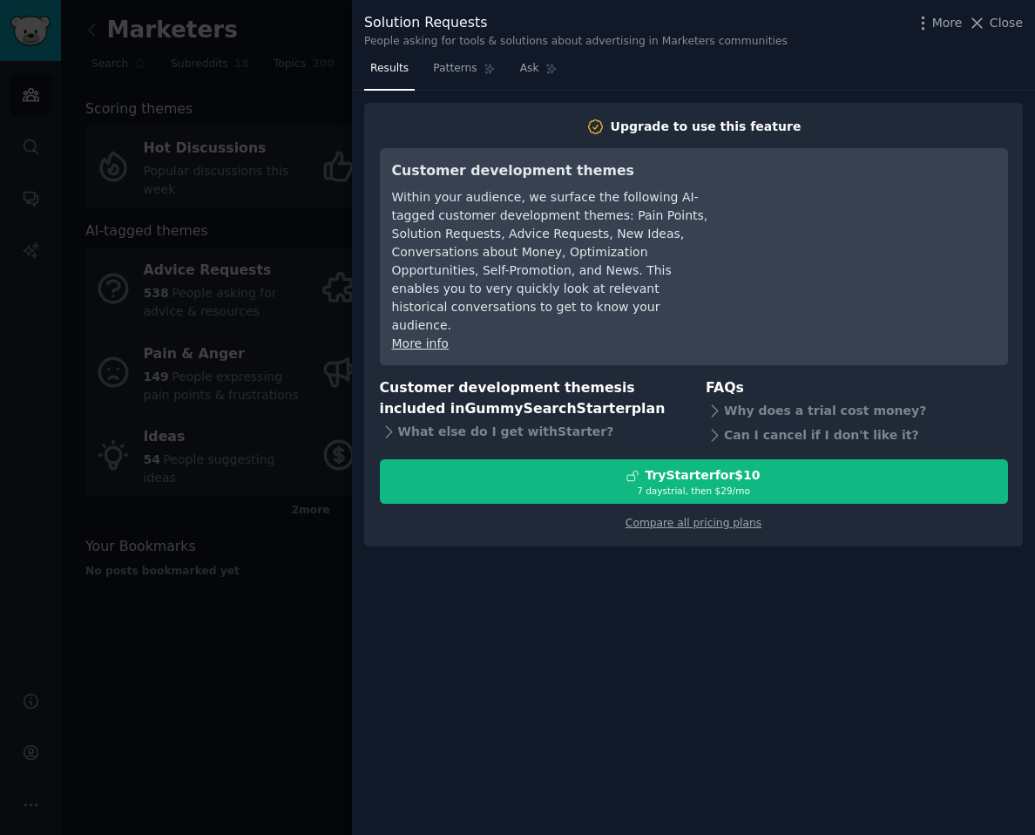
click at [998, 37] on div "Solution Requests People asking for tools & solutions about advertising in Mark…" at bounding box center [693, 30] width 659 height 37
click at [998, 36] on div "Solution Requests People asking for tools & solutions about advertising in Mark…" at bounding box center [693, 30] width 659 height 37
click at [998, 26] on span "Close" at bounding box center [1006, 23] width 33 height 18
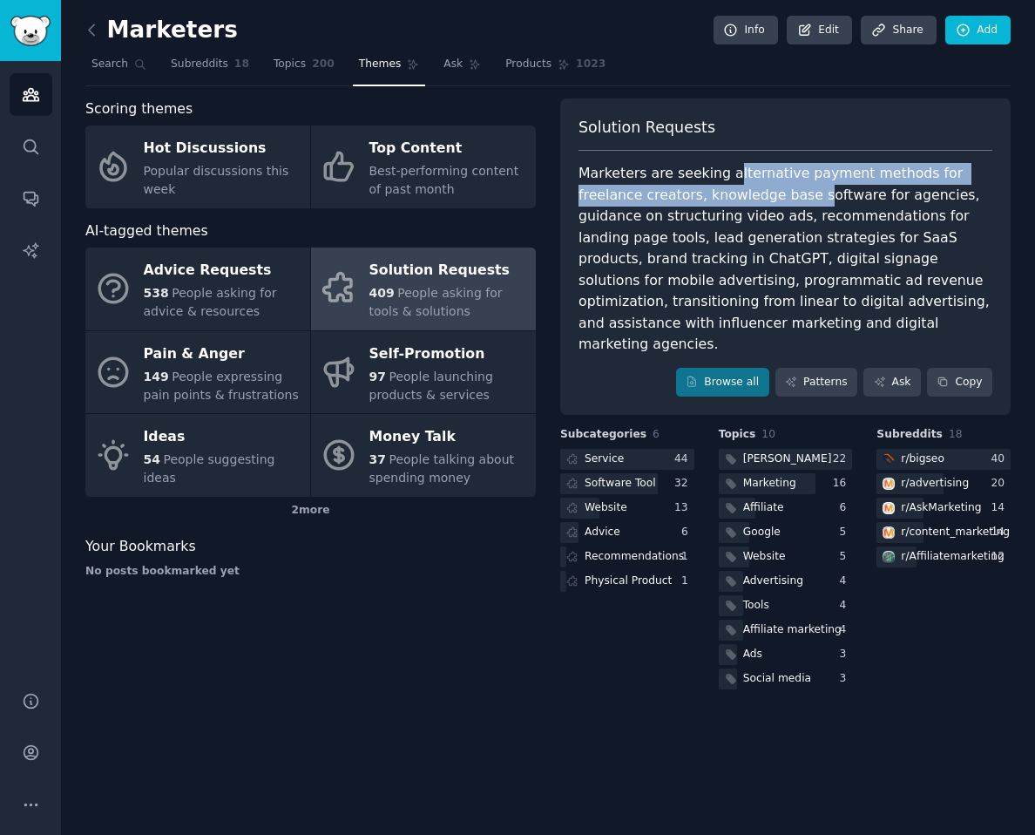
drag, startPoint x: 724, startPoint y: 174, endPoint x: 752, endPoint y: 203, distance: 40.1
click at [752, 203] on div "Marketers are seeking alternative payment methods for freelance creators, knowl…" at bounding box center [786, 259] width 414 height 193
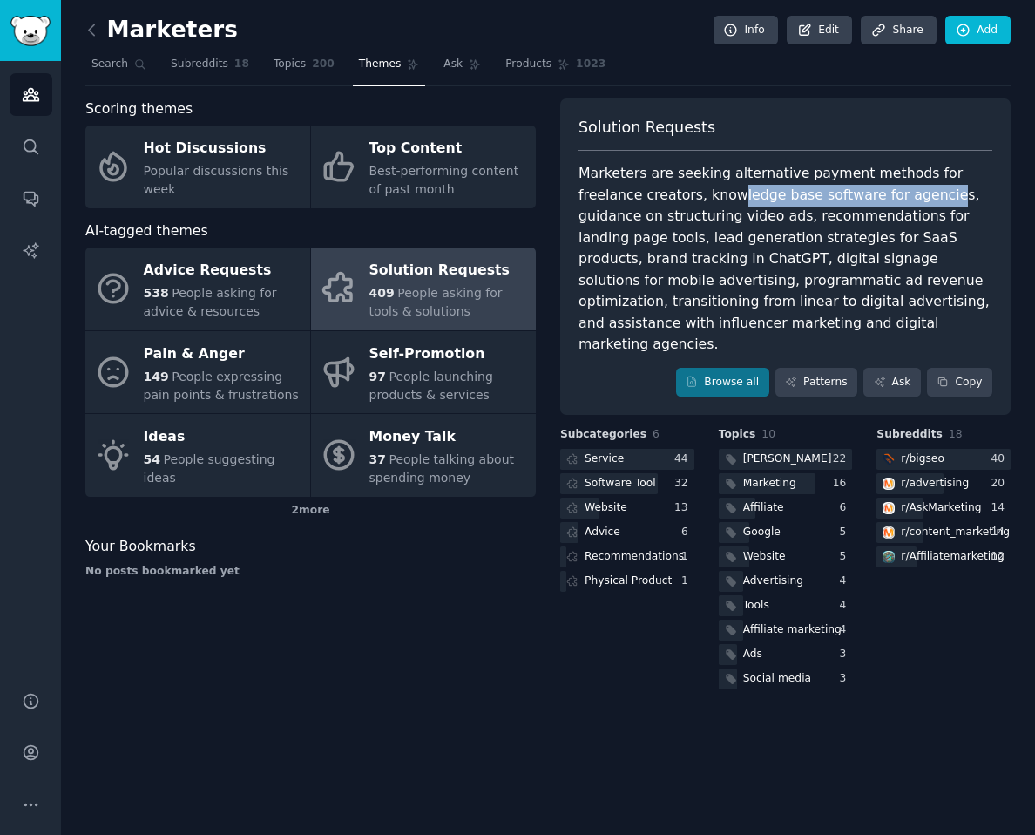
drag, startPoint x: 668, startPoint y: 196, endPoint x: 869, endPoint y: 197, distance: 200.4
click at [869, 197] on div "Marketers are seeking alternative payment methods for freelance creators, knowl…" at bounding box center [786, 259] width 414 height 193
drag, startPoint x: 715, startPoint y: 220, endPoint x: 965, endPoint y: 222, distance: 249.3
click at [965, 222] on div "Marketers are seeking alternative payment methods for freelance creators, knowl…" at bounding box center [786, 259] width 414 height 193
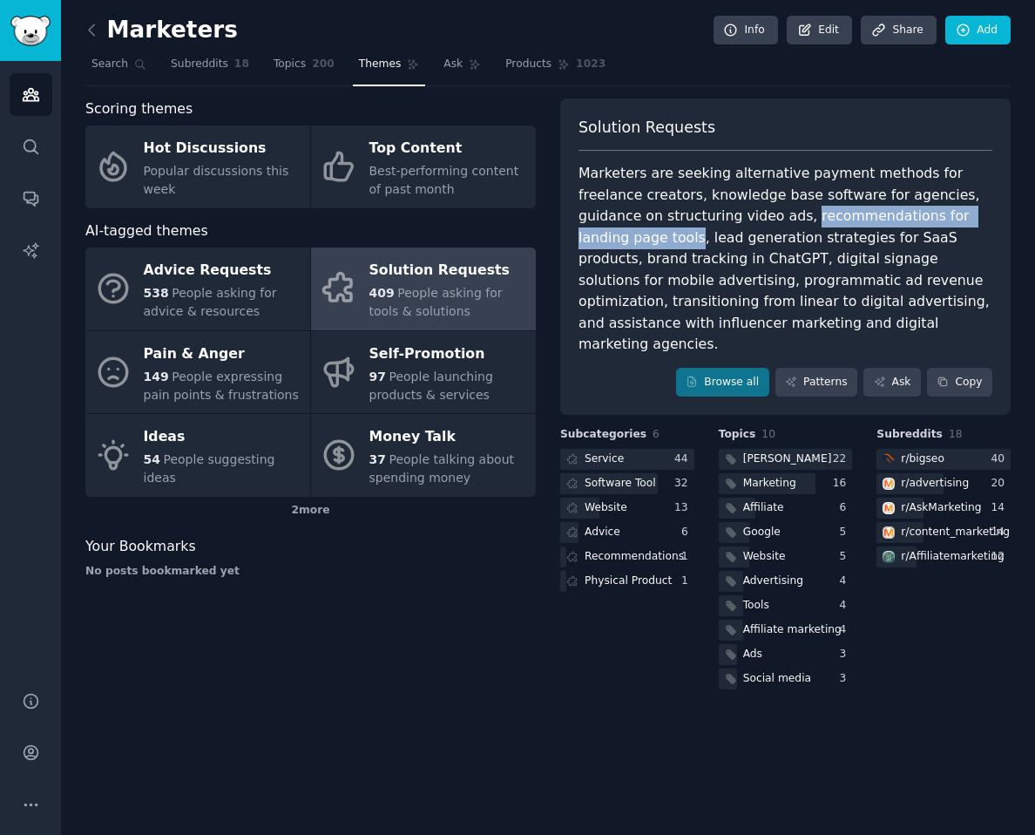
drag, startPoint x: 967, startPoint y: 219, endPoint x: 717, endPoint y: 221, distance: 250.1
click at [717, 221] on div "Marketers are seeking alternative payment methods for freelance creators, knowl…" at bounding box center [786, 259] width 414 height 193
drag, startPoint x: 717, startPoint y: 221, endPoint x: 958, endPoint y: 220, distance: 240.5
click at [958, 220] on div "Marketers are seeking alternative payment methods for freelance creators, knowl…" at bounding box center [786, 259] width 414 height 193
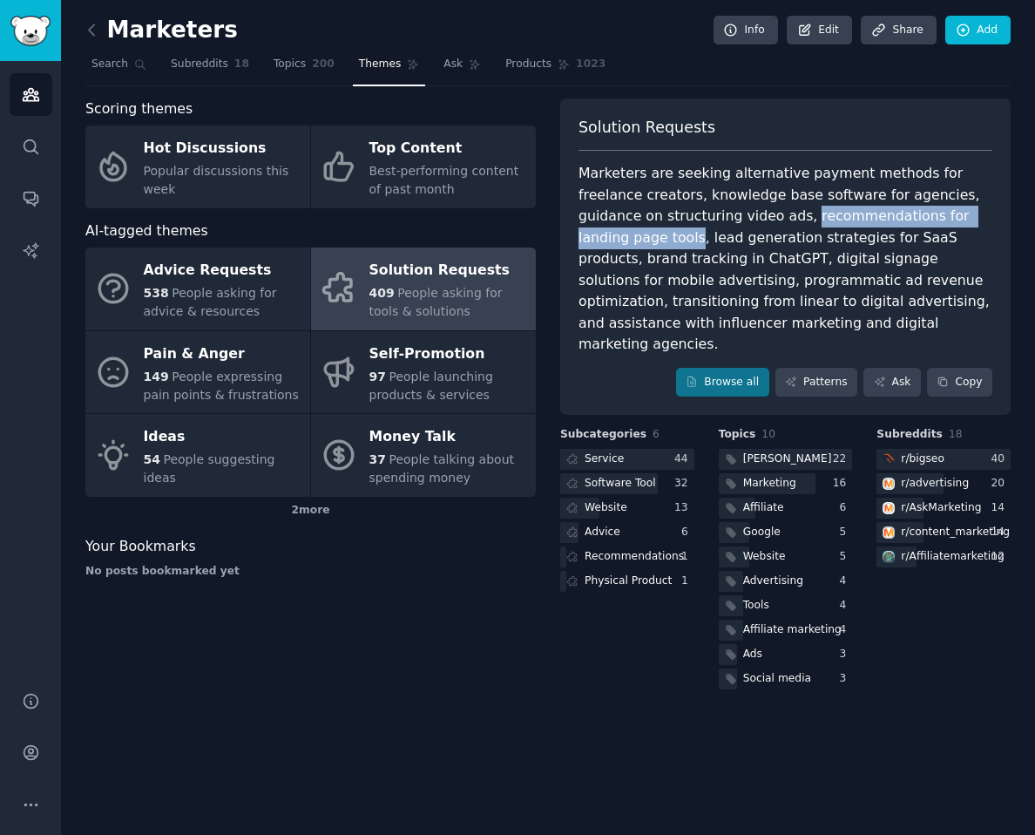
click at [958, 220] on div "Marketers are seeking alternative payment methods for freelance creators, knowl…" at bounding box center [786, 259] width 414 height 193
drag, startPoint x: 958, startPoint y: 220, endPoint x: 780, endPoint y: 220, distance: 177.8
click at [780, 220] on div "Marketers are seeking alternative payment methods for freelance creators, knowl…" at bounding box center [786, 259] width 414 height 193
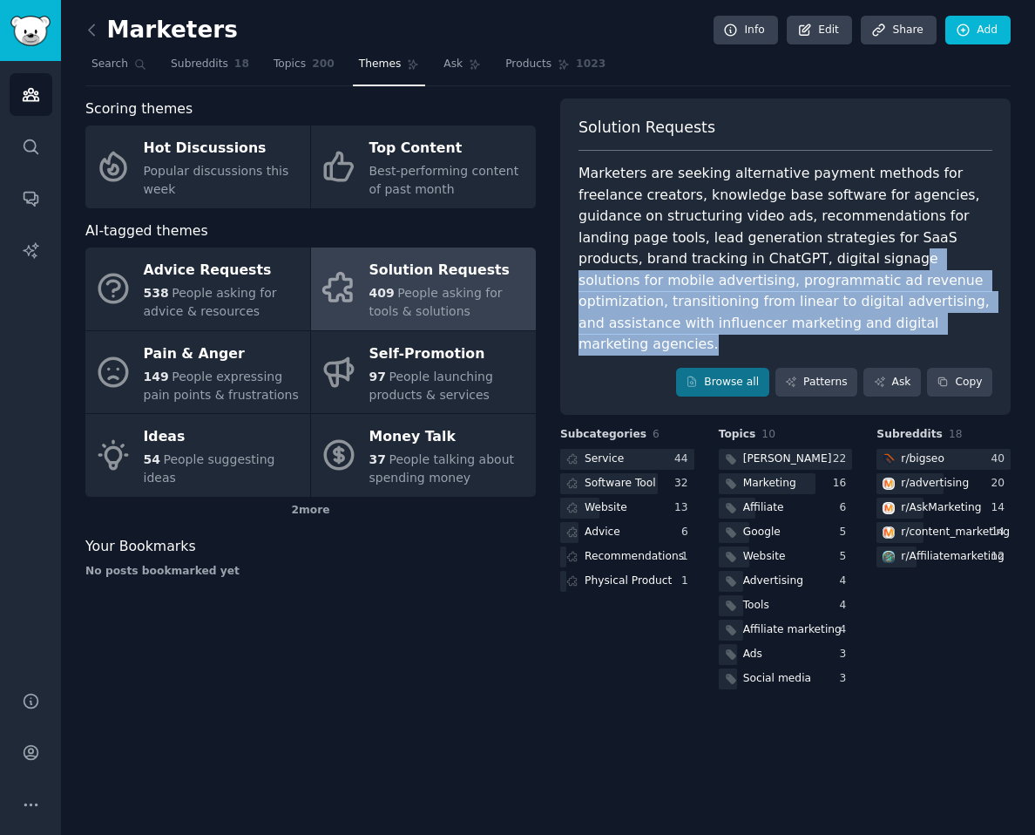
drag, startPoint x: 727, startPoint y: 264, endPoint x: 806, endPoint y: 315, distance: 94.0
click at [806, 315] on div "Marketers are seeking alternative payment methods for freelance creators, knowl…" at bounding box center [786, 259] width 414 height 193
click at [805, 315] on div "Marketers are seeking alternative payment methods for freelance creators, knowl…" at bounding box center [786, 259] width 414 height 193
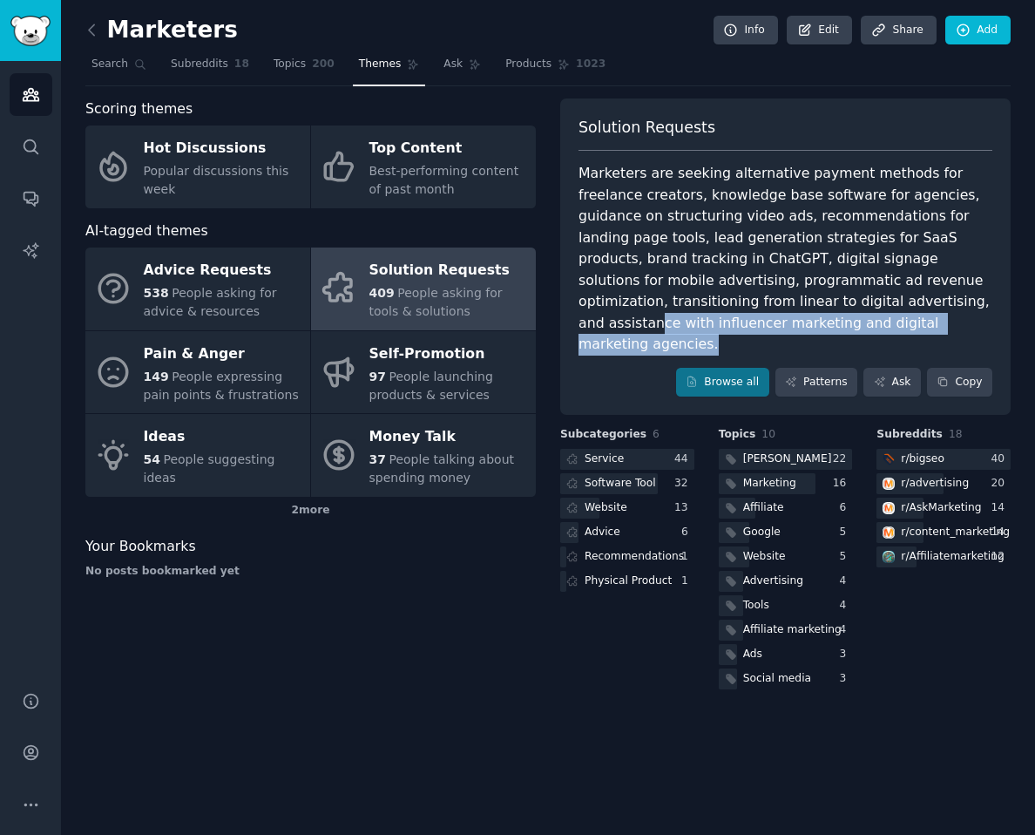
drag, startPoint x: 805, startPoint y: 315, endPoint x: 769, endPoint y: 301, distance: 39.2
click at [769, 301] on div "Marketers are seeking alternative payment methods for freelance creators, knowl…" at bounding box center [786, 259] width 414 height 193
click at [768, 300] on div "Marketers are seeking alternative payment methods for freelance creators, knowl…" at bounding box center [786, 259] width 414 height 193
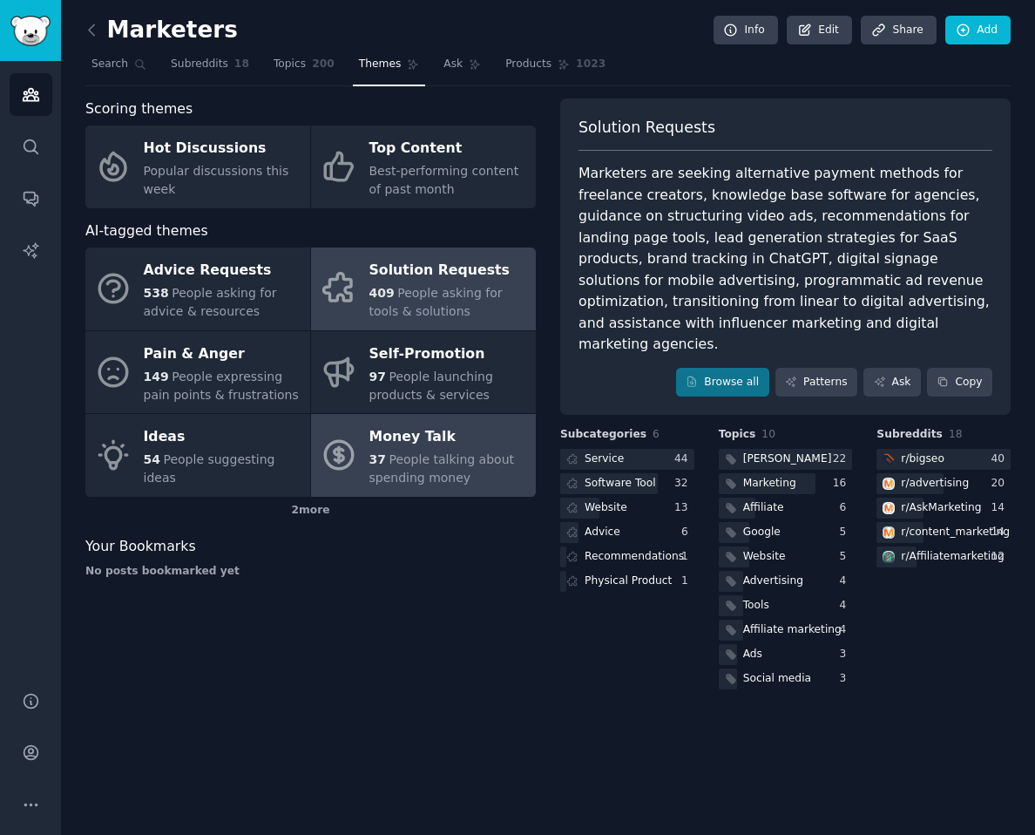
click at [381, 457] on span "37" at bounding box center [378, 459] width 17 height 14
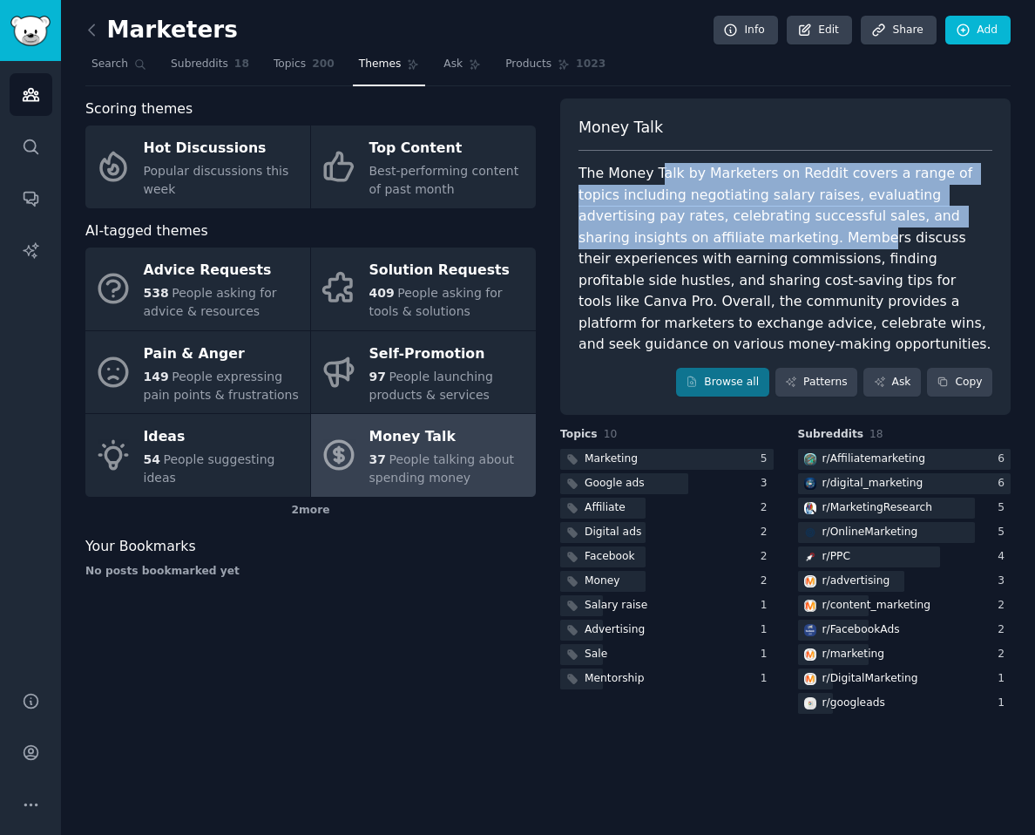
drag, startPoint x: 660, startPoint y: 175, endPoint x: 745, endPoint y: 234, distance: 103.5
click at [745, 234] on div "The Money Talk by Marketers on Reddit covers a range of topics including negoti…" at bounding box center [786, 259] width 414 height 193
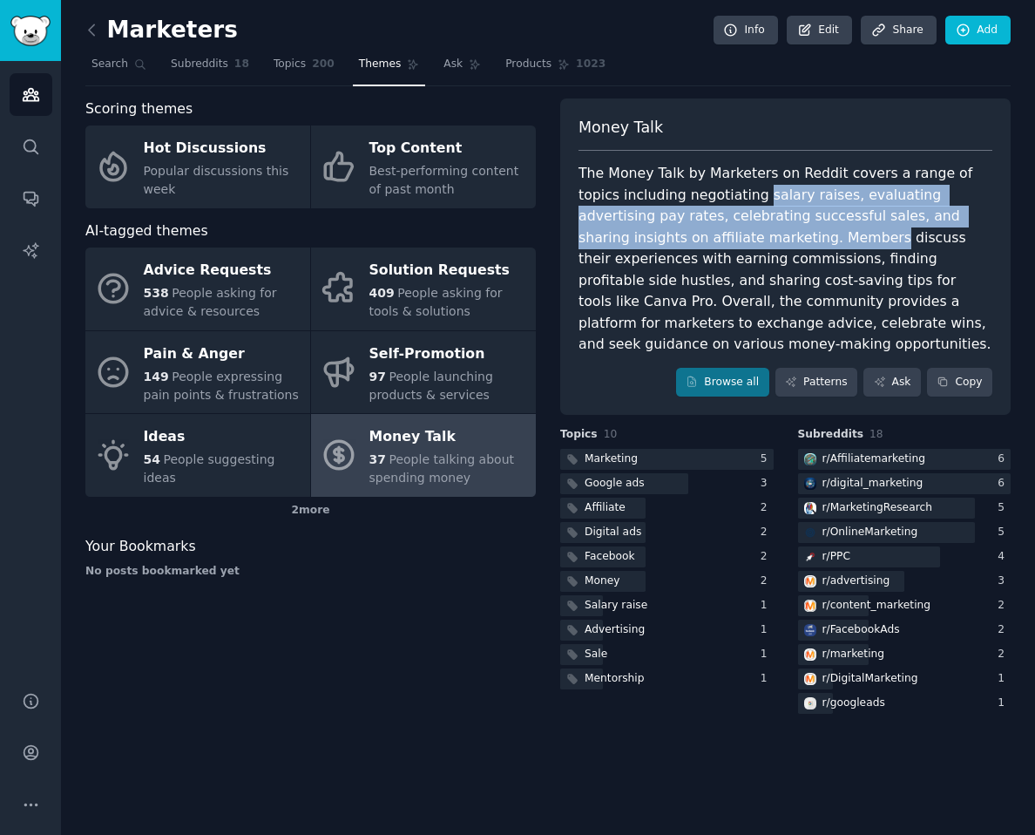
drag, startPoint x: 745, startPoint y: 234, endPoint x: 729, endPoint y: 204, distance: 33.9
click at [729, 204] on div "The Money Talk by Marketers on Reddit covers a range of topics including negoti…" at bounding box center [786, 259] width 414 height 193
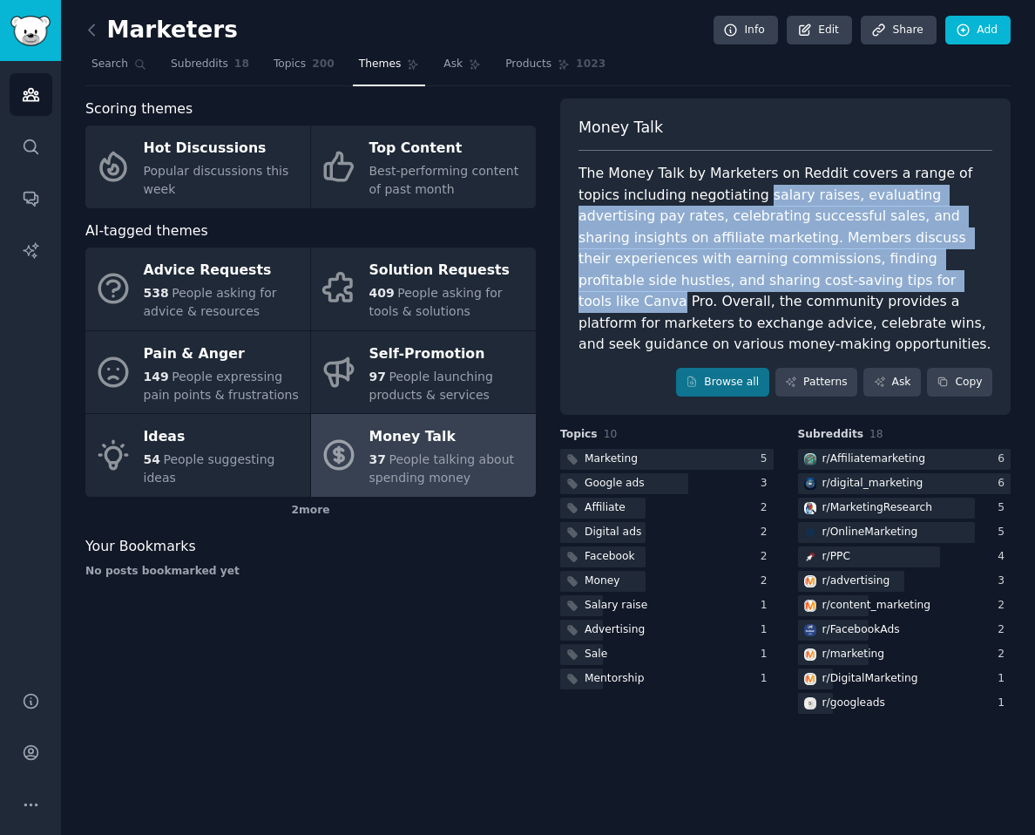
drag, startPoint x: 729, startPoint y: 204, endPoint x: 776, endPoint y: 277, distance: 87.0
click at [776, 277] on div "The Money Talk by Marketers on Reddit covers a range of topics including negoti…" at bounding box center [786, 259] width 414 height 193
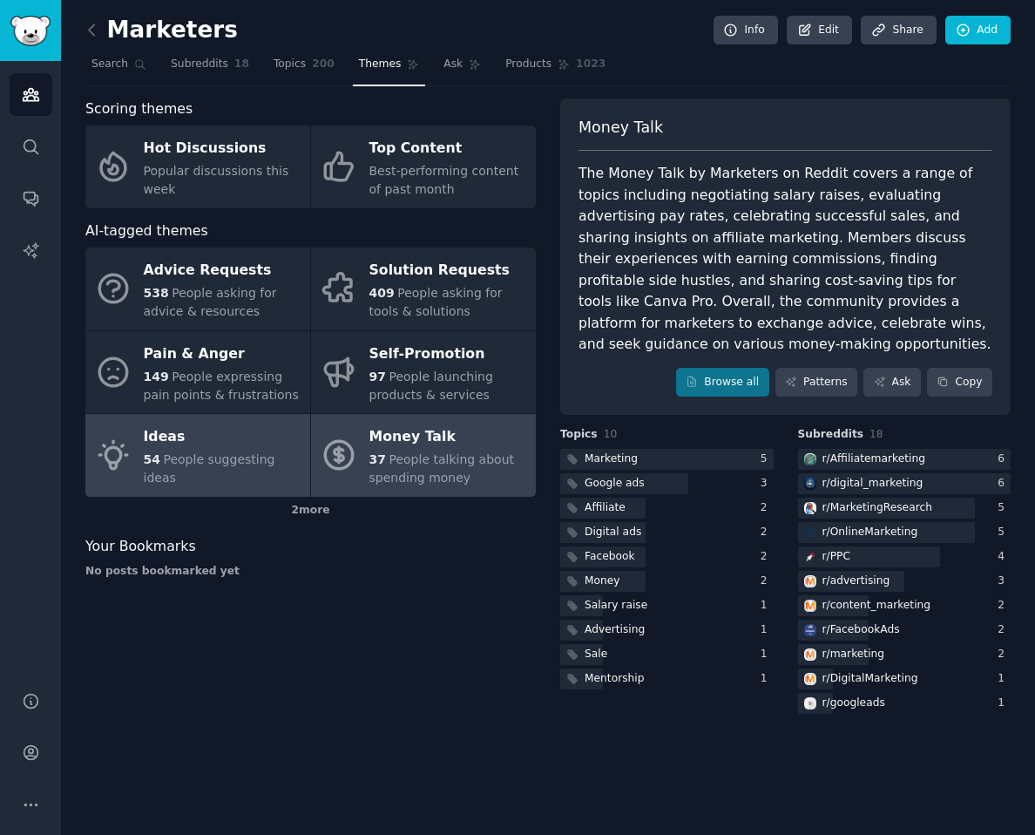
click at [209, 444] on div "Ideas" at bounding box center [223, 438] width 158 height 28
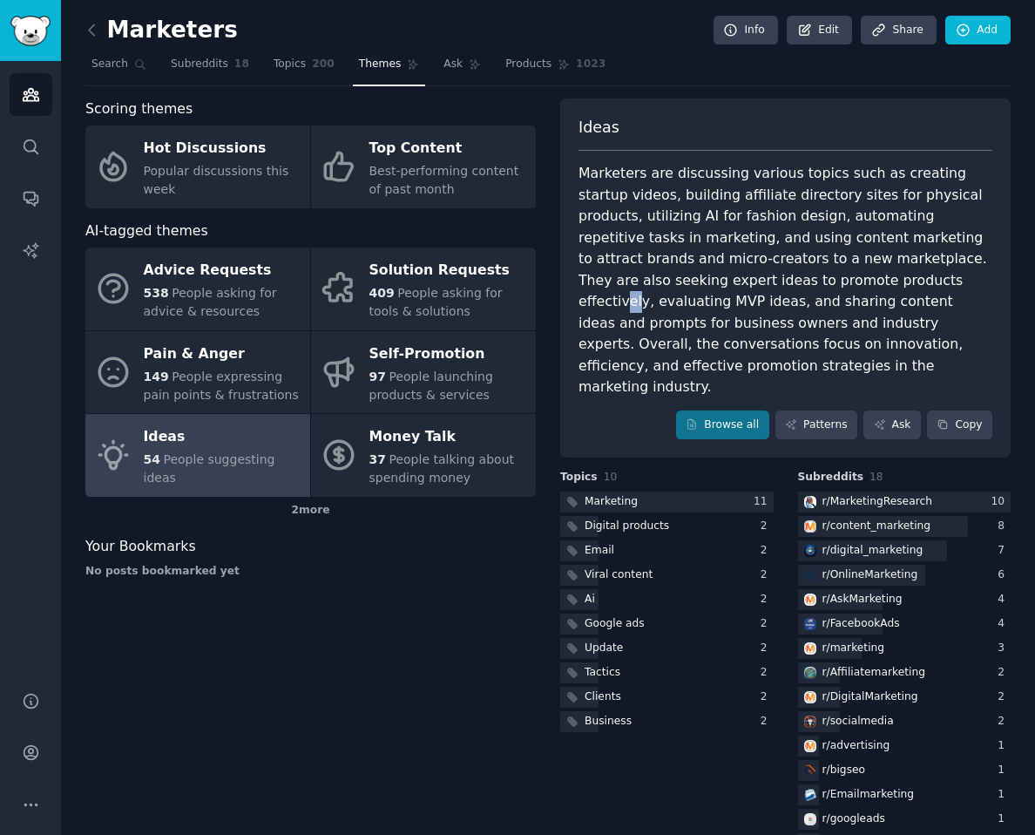
drag, startPoint x: 844, startPoint y: 281, endPoint x: 831, endPoint y: 272, distance: 16.2
click at [831, 272] on div "Marketers are discussing various topics such as creating startup videos, buildi…" at bounding box center [786, 280] width 414 height 235
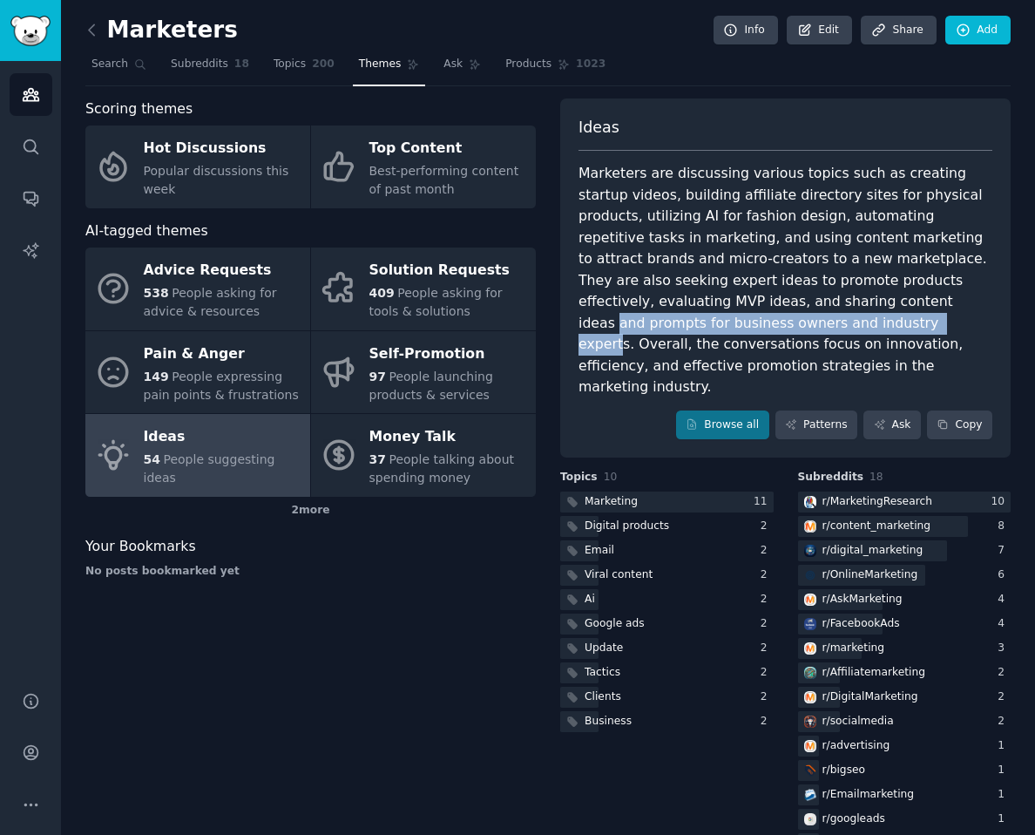
drag, startPoint x: 783, startPoint y: 300, endPoint x: 747, endPoint y: 315, distance: 39.0
click at [747, 315] on div "Marketers are discussing various topics such as creating startup videos, buildi…" at bounding box center [786, 280] width 414 height 235
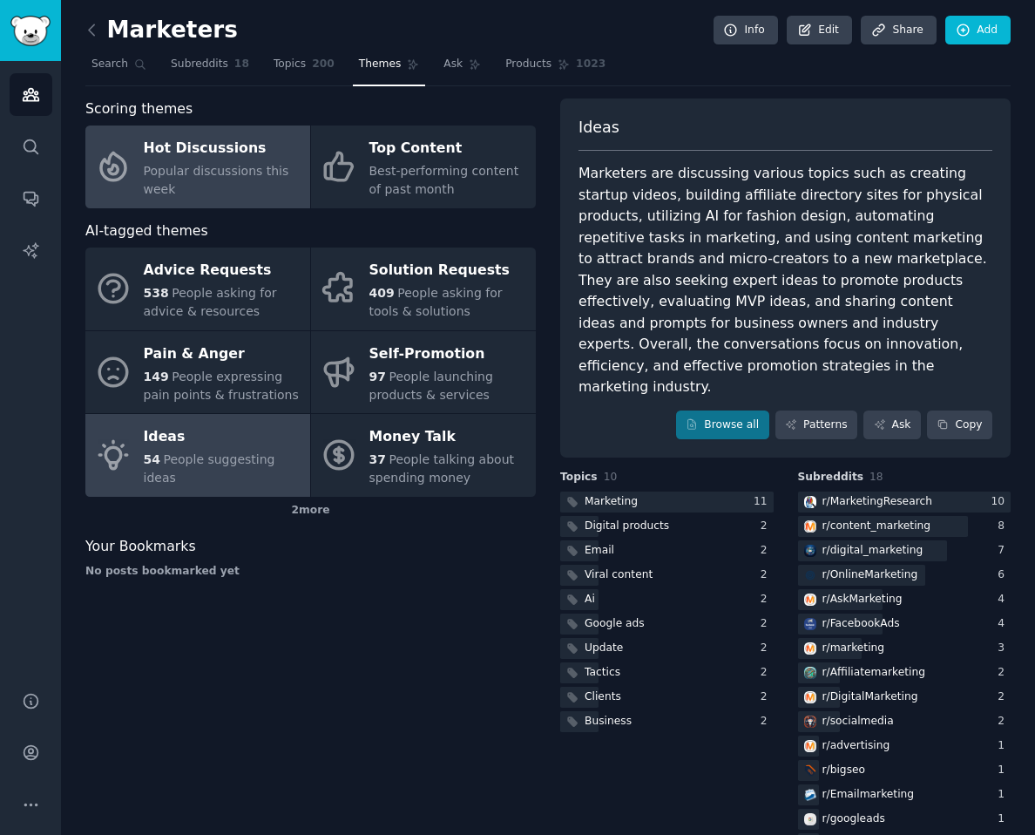
click at [190, 185] on div "Popular discussions this week" at bounding box center [223, 180] width 158 height 37
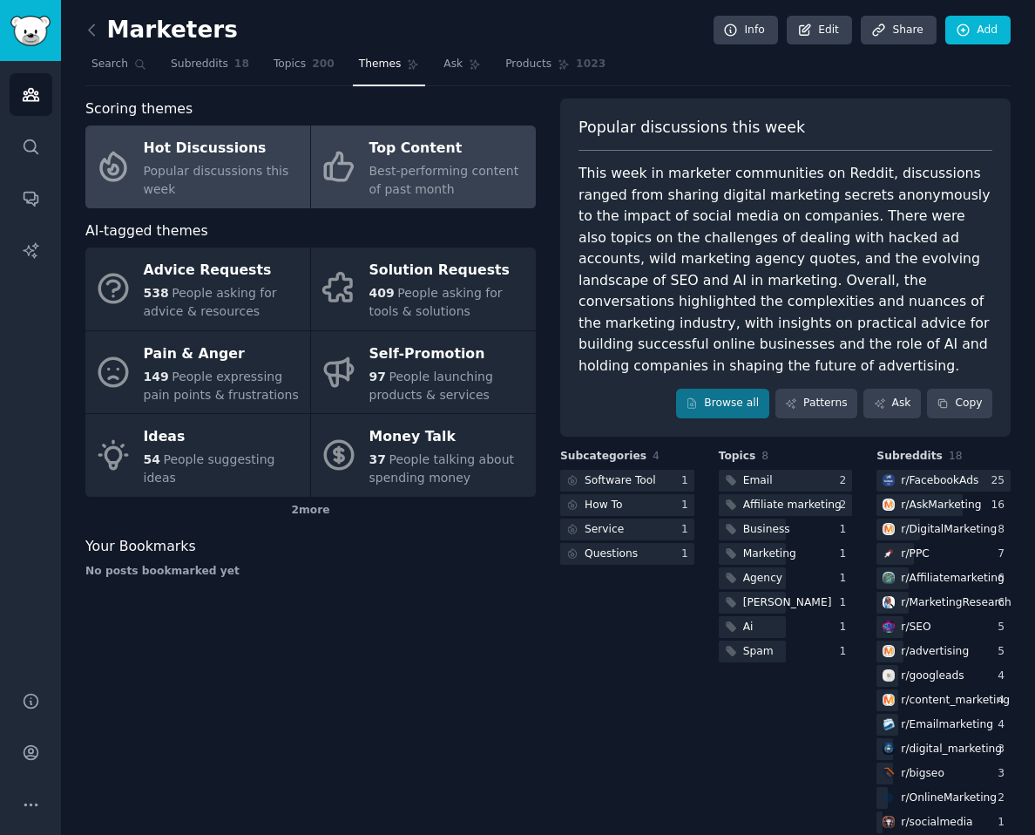
click at [458, 153] on div "Top Content" at bounding box center [449, 149] width 158 height 28
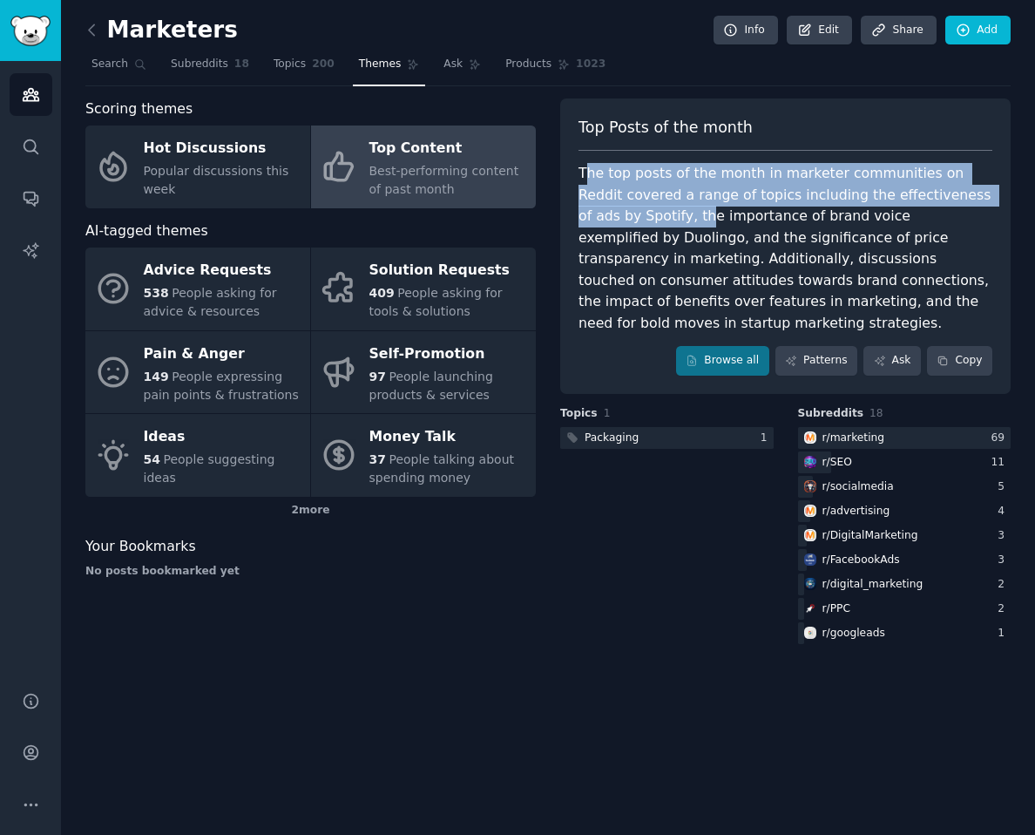
drag, startPoint x: 588, startPoint y: 176, endPoint x: 641, endPoint y: 208, distance: 62.2
click at [641, 208] on div "The top posts of the month in marketer communities on Reddit covered a range of…" at bounding box center [786, 248] width 414 height 171
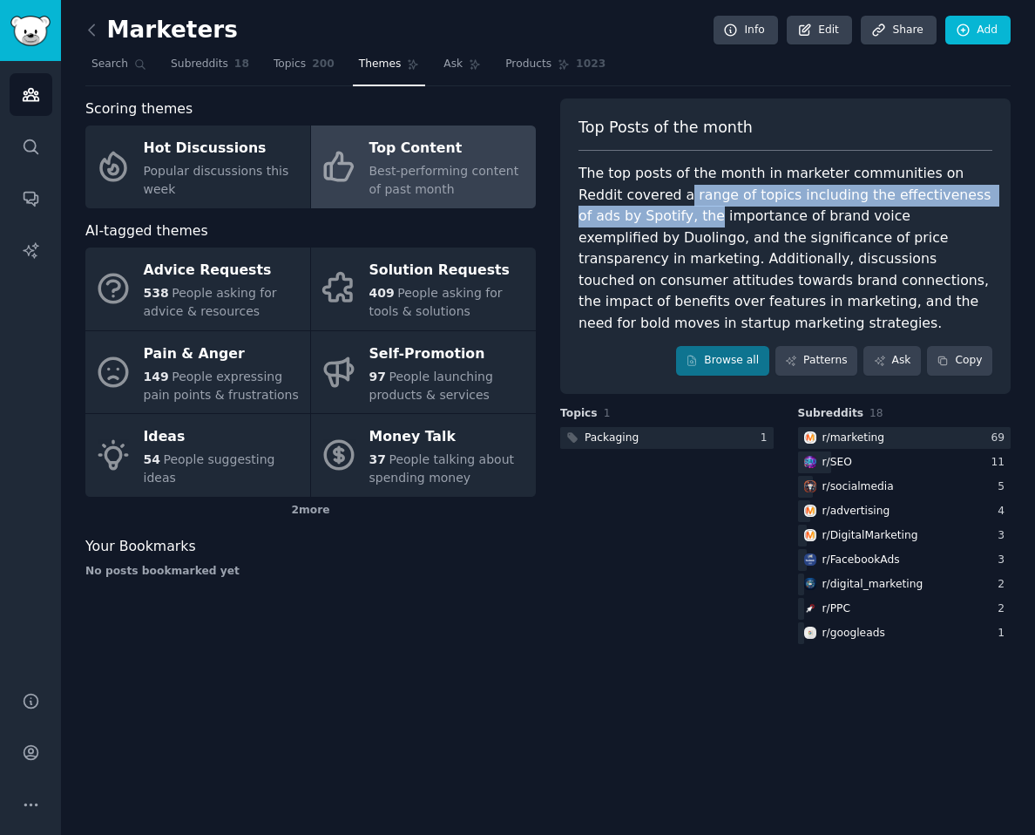
drag, startPoint x: 637, startPoint y: 197, endPoint x: 647, endPoint y: 214, distance: 19.1
click at [647, 214] on div "The top posts of the month in marketer communities on Reddit covered a range of…" at bounding box center [786, 248] width 414 height 171
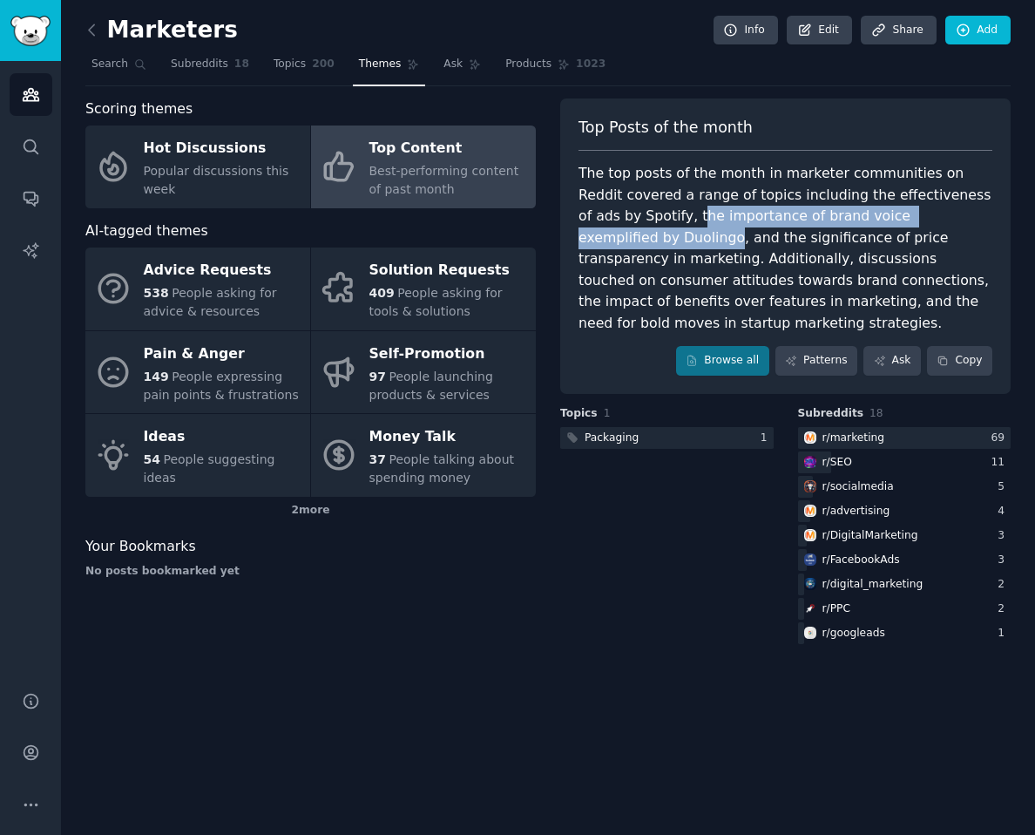
drag, startPoint x: 634, startPoint y: 217, endPoint x: 966, endPoint y: 214, distance: 332.1
click at [966, 214] on div "The top posts of the month in marketer communities on Reddit covered a range of…" at bounding box center [786, 248] width 414 height 171
drag, startPoint x: 966, startPoint y: 214, endPoint x: 636, endPoint y: 220, distance: 330.4
click at [636, 220] on div "The top posts of the month in marketer communities on Reddit covered a range of…" at bounding box center [786, 248] width 414 height 171
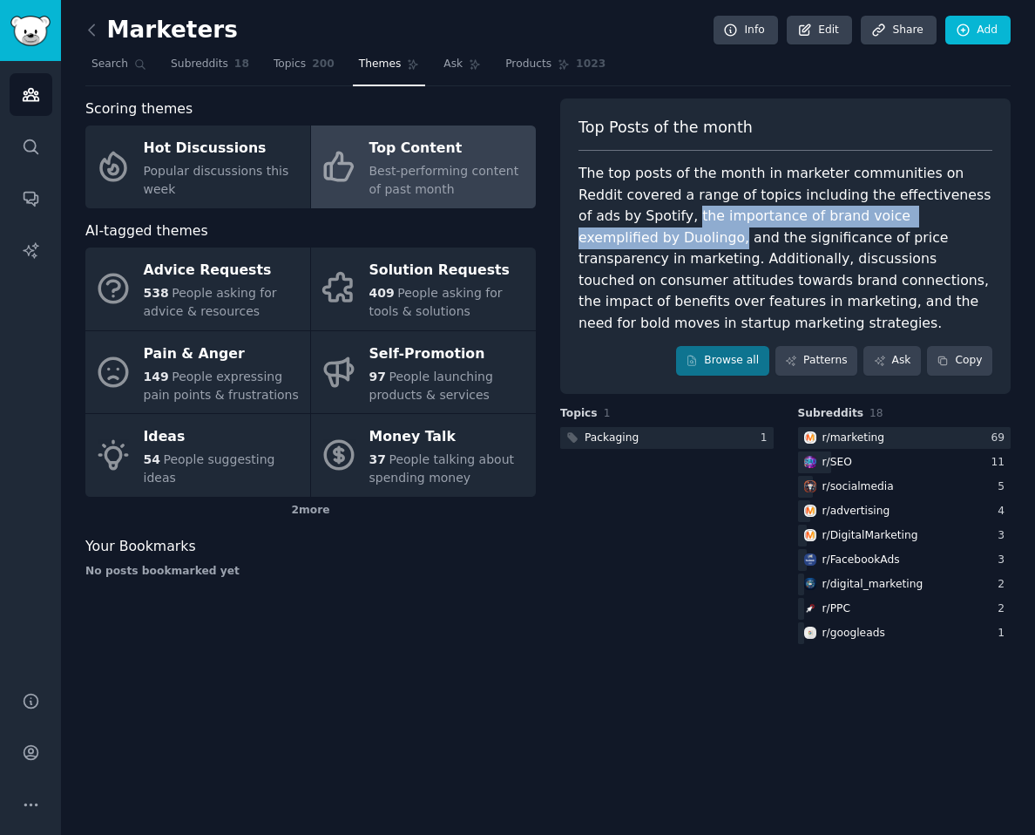
click at [636, 220] on div "The top posts of the month in marketer communities on Reddit covered a range of…" at bounding box center [786, 248] width 414 height 171
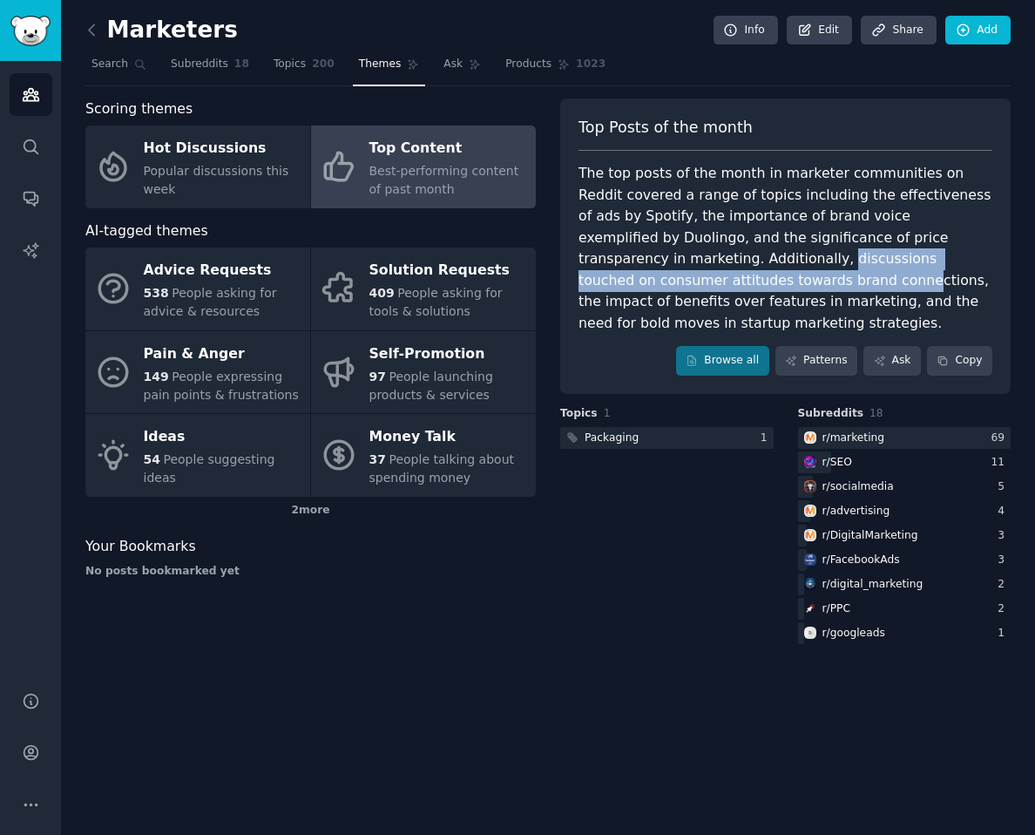
drag, startPoint x: 658, startPoint y: 261, endPoint x: 661, endPoint y: 281, distance: 20.2
click at [661, 281] on div "The top posts of the month in marketer communities on Reddit covered a range of…" at bounding box center [786, 248] width 414 height 171
drag, startPoint x: 661, startPoint y: 281, endPoint x: 652, endPoint y: 261, distance: 21.1
click at [652, 261] on div "The top posts of the month in marketer communities on Reddit covered a range of…" at bounding box center [786, 248] width 414 height 171
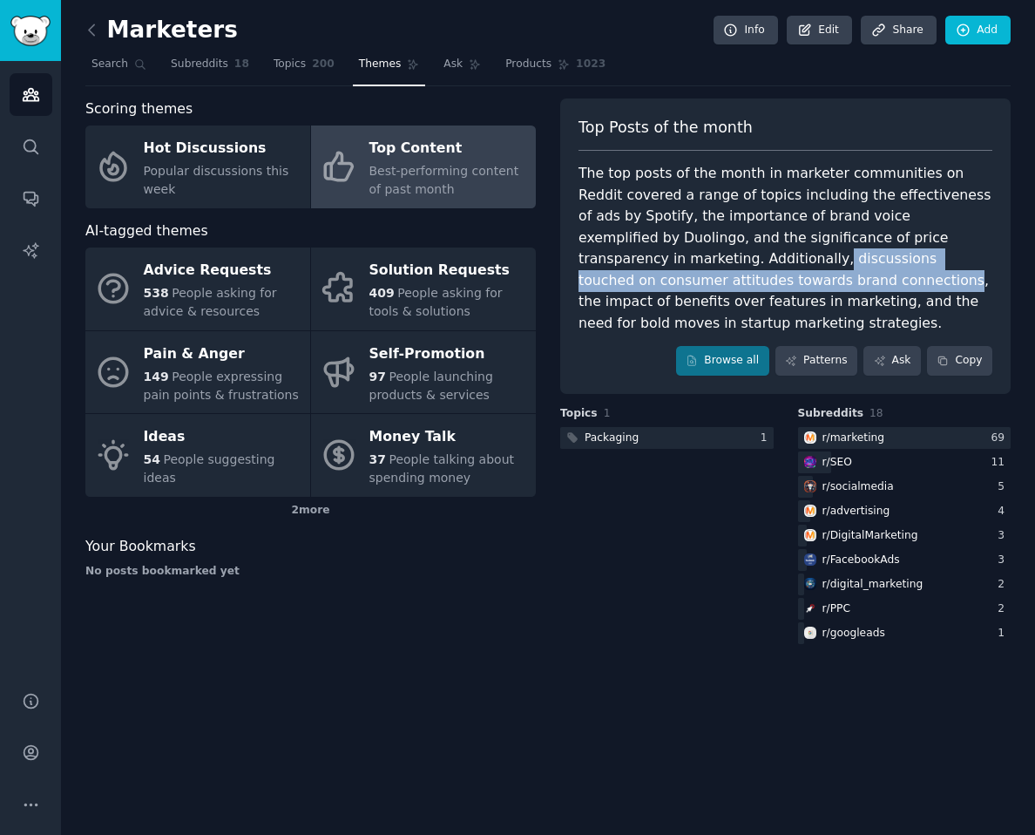
click at [652, 261] on div "The top posts of the month in marketer communities on Reddit covered a range of…" at bounding box center [786, 248] width 414 height 171
drag, startPoint x: 652, startPoint y: 261, endPoint x: 665, endPoint y: 284, distance: 26.2
click at [665, 284] on div "The top posts of the month in marketer communities on Reddit covered a range of…" at bounding box center [786, 248] width 414 height 171
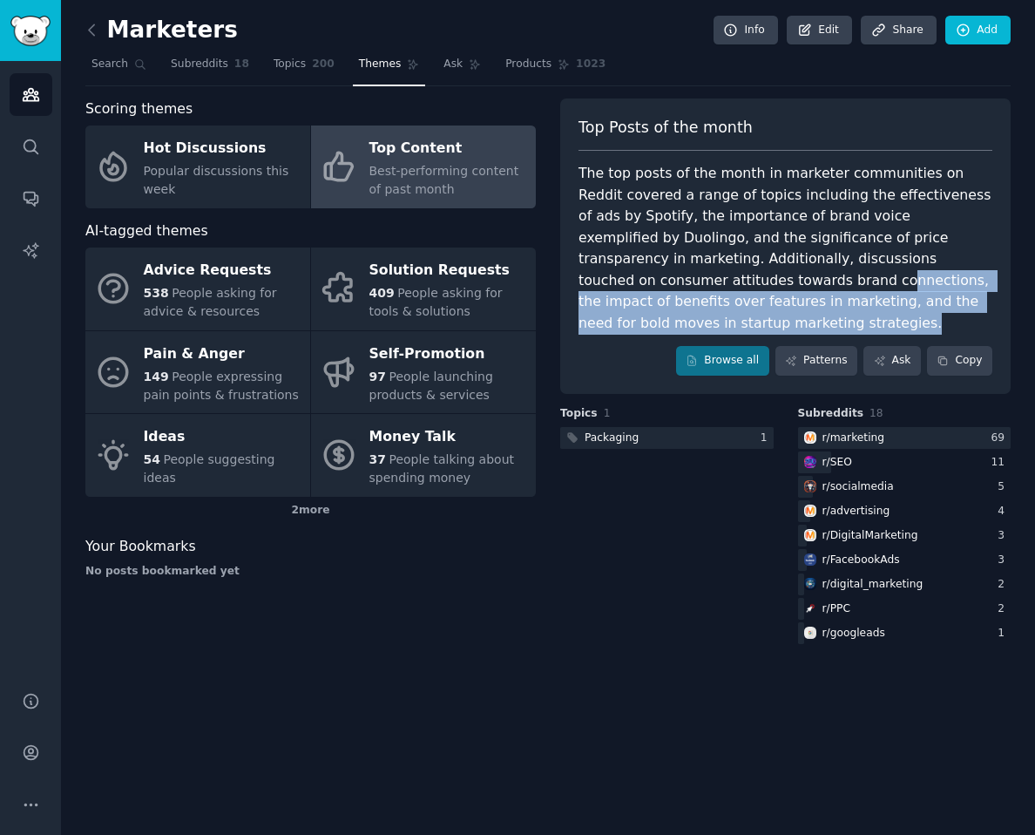
drag, startPoint x: 655, startPoint y: 315, endPoint x: 635, endPoint y: 268, distance: 51.2
click at [635, 269] on div "The top posts of the month in marketer communities on Reddit covered a range of…" at bounding box center [786, 248] width 414 height 171
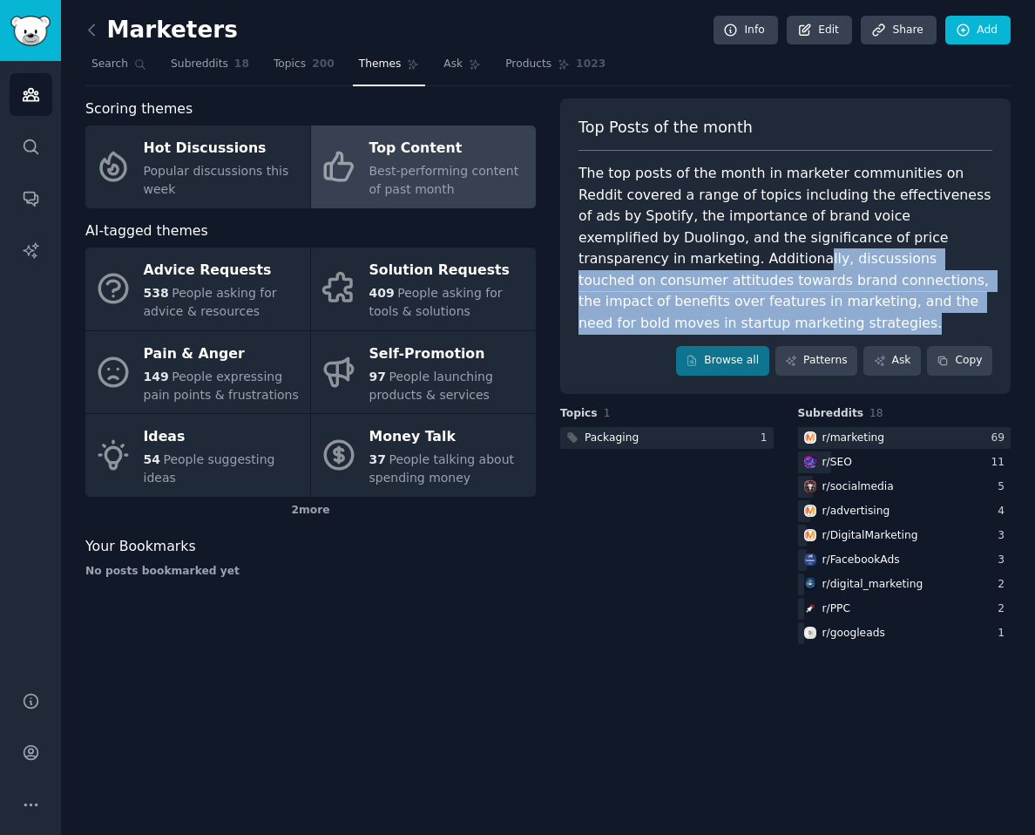
click at [635, 268] on div "The top posts of the month in marketer communities on Reddit covered a range of…" at bounding box center [786, 248] width 414 height 171
drag, startPoint x: 635, startPoint y: 268, endPoint x: 650, endPoint y: 320, distance: 53.5
click at [650, 320] on div "The top posts of the month in marketer communities on Reddit covered a range of…" at bounding box center [786, 248] width 414 height 171
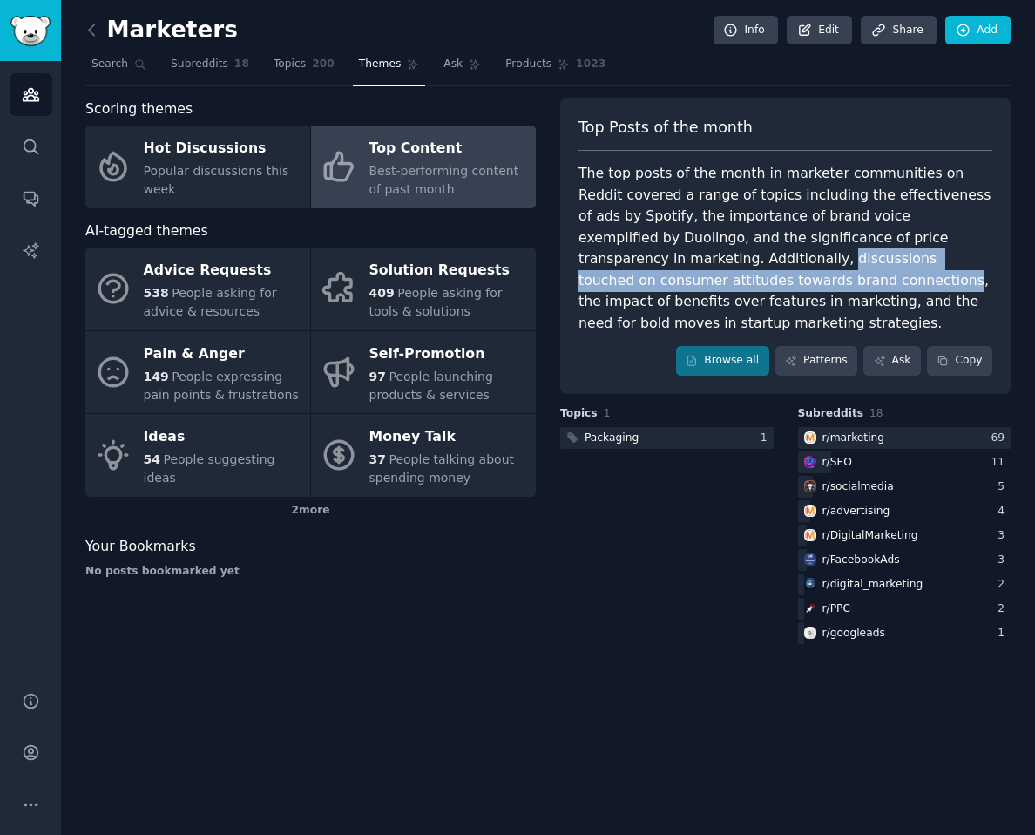
drag, startPoint x: 657, startPoint y: 262, endPoint x: 693, endPoint y: 287, distance: 43.3
click at [693, 287] on div "The top posts of the month in marketer communities on Reddit covered a range of…" at bounding box center [786, 248] width 414 height 171
drag, startPoint x: 693, startPoint y: 287, endPoint x: 673, endPoint y: 266, distance: 29.0
click at [673, 266] on div "The top posts of the month in marketer communities on Reddit covered a range of…" at bounding box center [786, 248] width 414 height 171
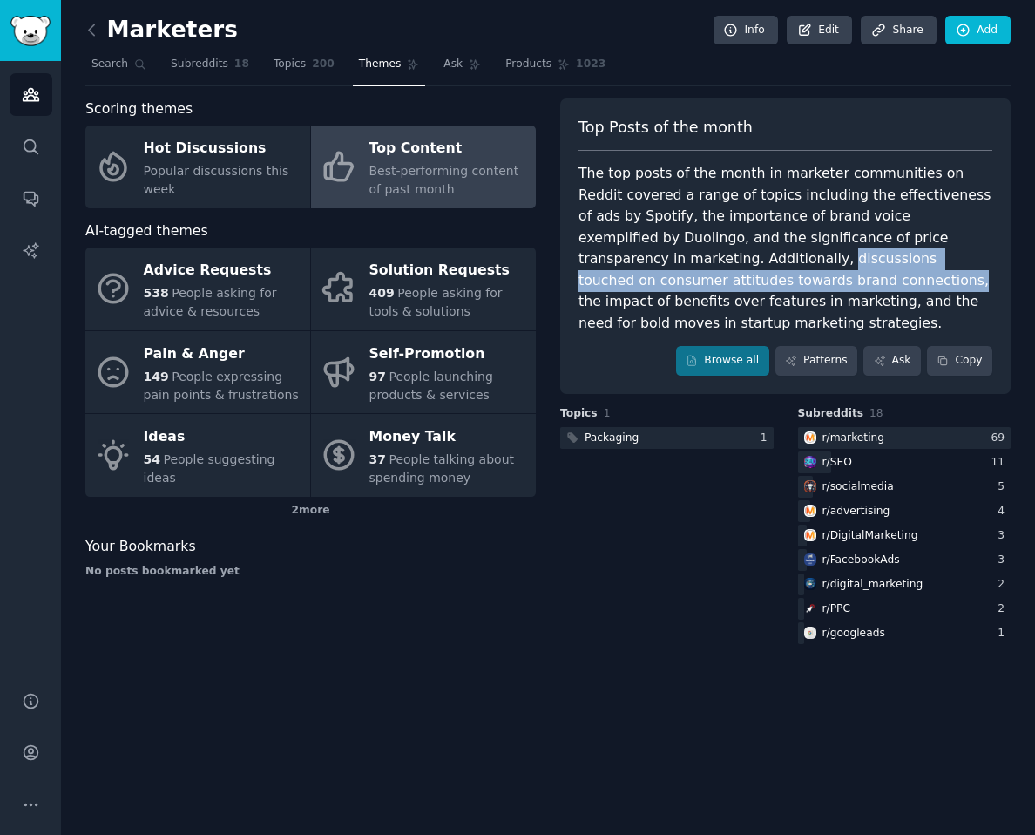
click at [673, 266] on div "The top posts of the month in marketer communities on Reddit covered a range of…" at bounding box center [786, 248] width 414 height 171
drag, startPoint x: 665, startPoint y: 261, endPoint x: 693, endPoint y: 283, distance: 35.9
click at [693, 283] on div "The top posts of the month in marketer communities on Reddit covered a range of…" at bounding box center [786, 248] width 414 height 171
drag, startPoint x: 693, startPoint y: 283, endPoint x: 669, endPoint y: 264, distance: 30.4
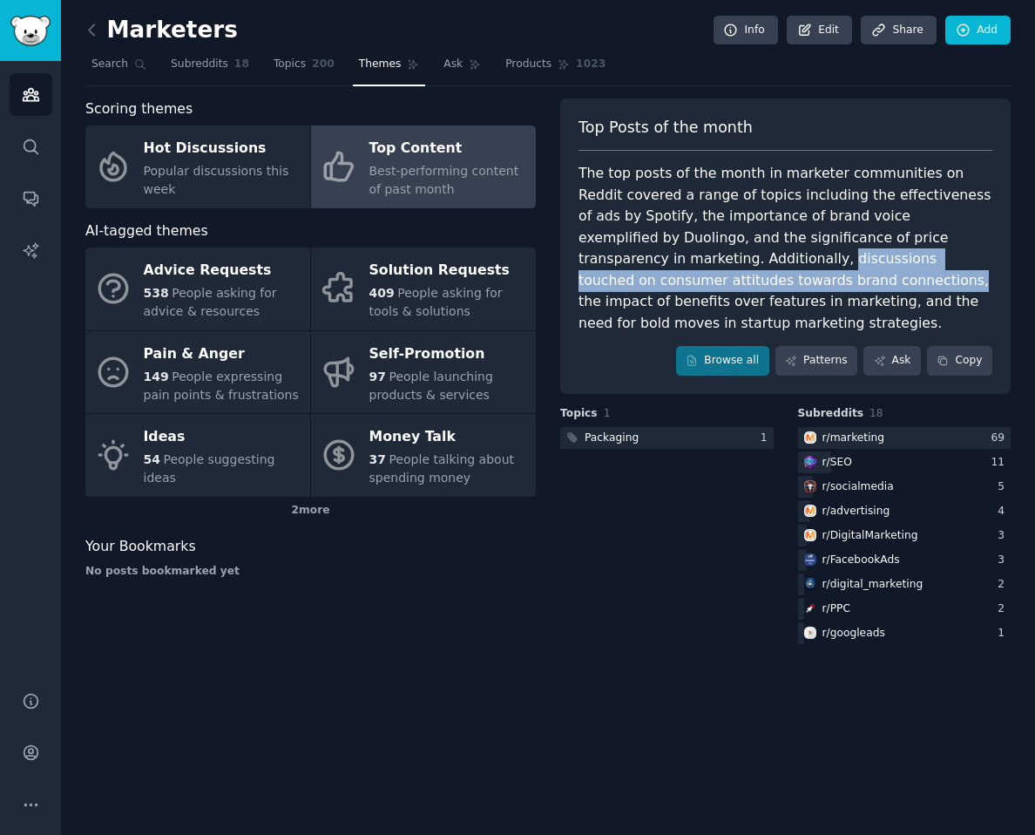
click at [669, 264] on div "The top posts of the month in marketer communities on Reddit covered a range of…" at bounding box center [786, 248] width 414 height 171
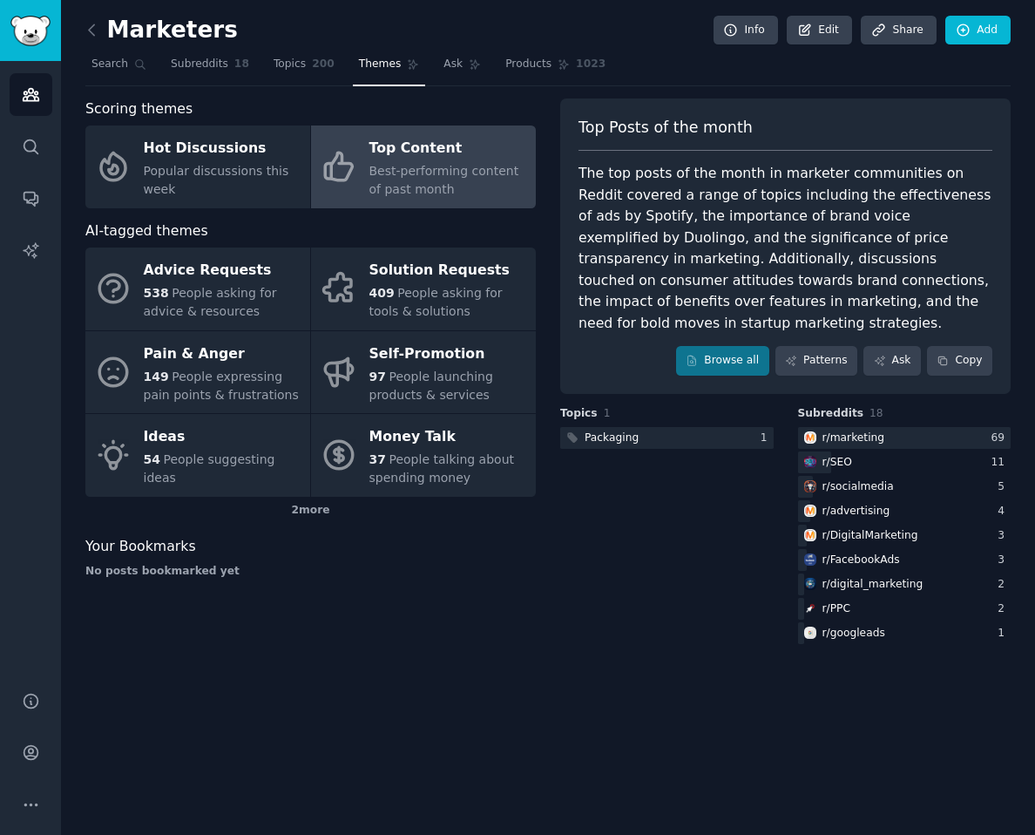
click at [779, 216] on div "The top posts of the month in marketer communities on Reddit covered a range of…" at bounding box center [786, 248] width 414 height 171
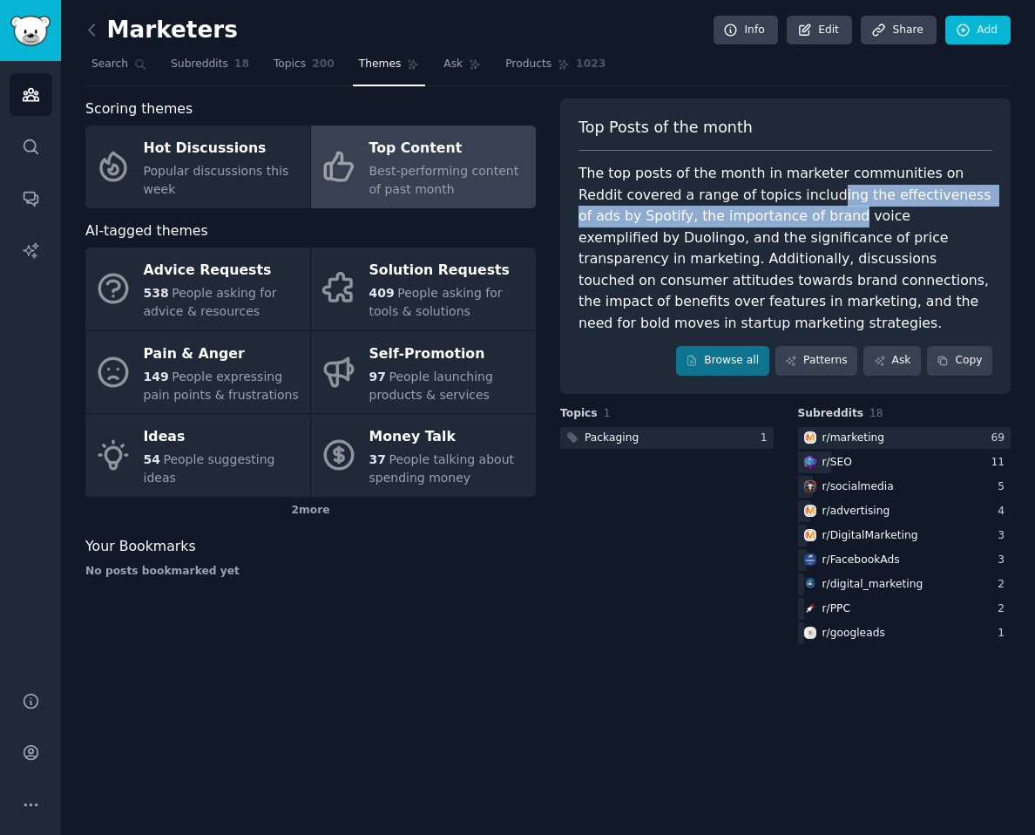
drag, startPoint x: 776, startPoint y: 193, endPoint x: 779, endPoint y: 225, distance: 31.5
click at [779, 225] on div "The top posts of the month in marketer communities on Reddit covered a range of…" at bounding box center [786, 248] width 414 height 171
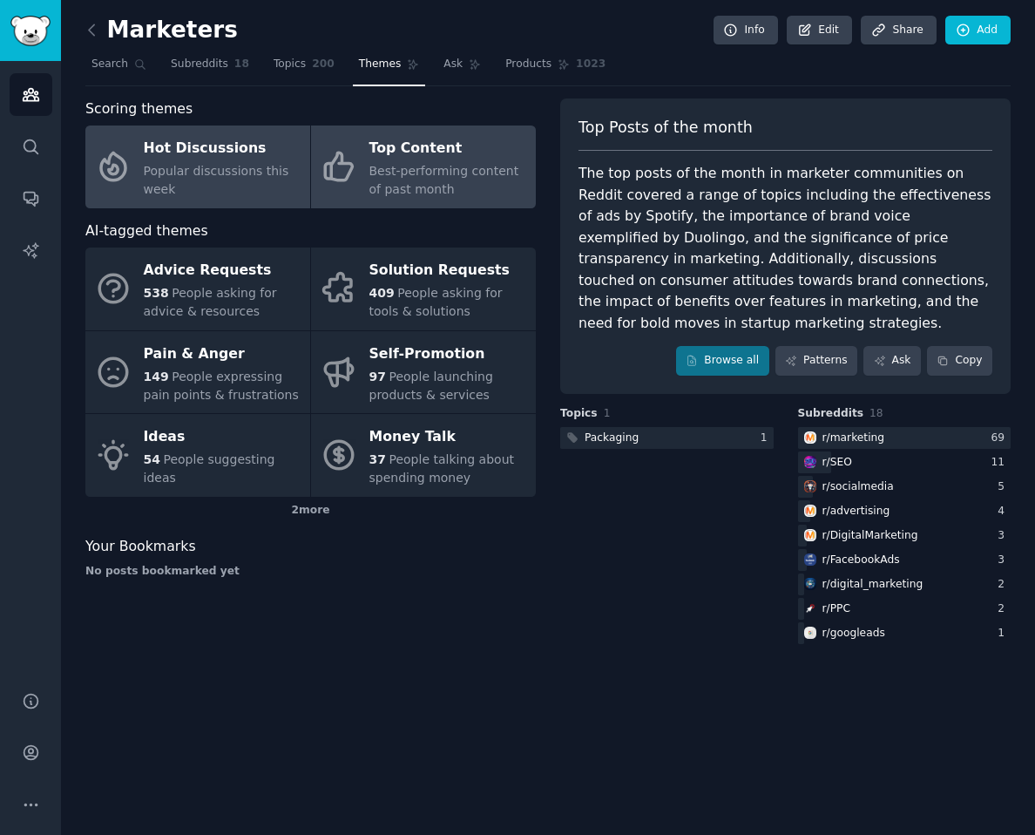
click at [257, 176] on span "Popular discussions this week" at bounding box center [217, 180] width 146 height 32
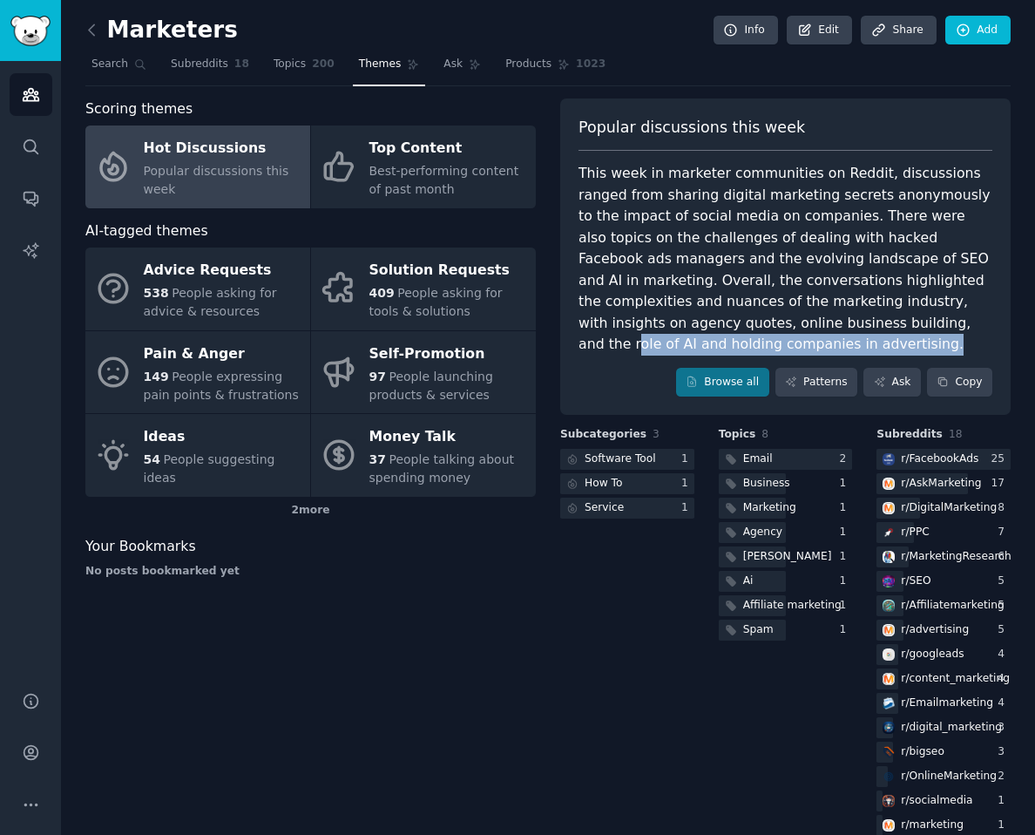
drag, startPoint x: 750, startPoint y: 324, endPoint x: 763, endPoint y: 337, distance: 18.5
click at [763, 337] on div "This week in marketer communities on Reddit, discussions ranged from sharing di…" at bounding box center [786, 259] width 414 height 193
drag, startPoint x: 743, startPoint y: 326, endPoint x: 760, endPoint y: 338, distance: 21.3
click at [760, 338] on div "This week in marketer communities on Reddit, discussions ranged from sharing di…" at bounding box center [786, 259] width 414 height 193
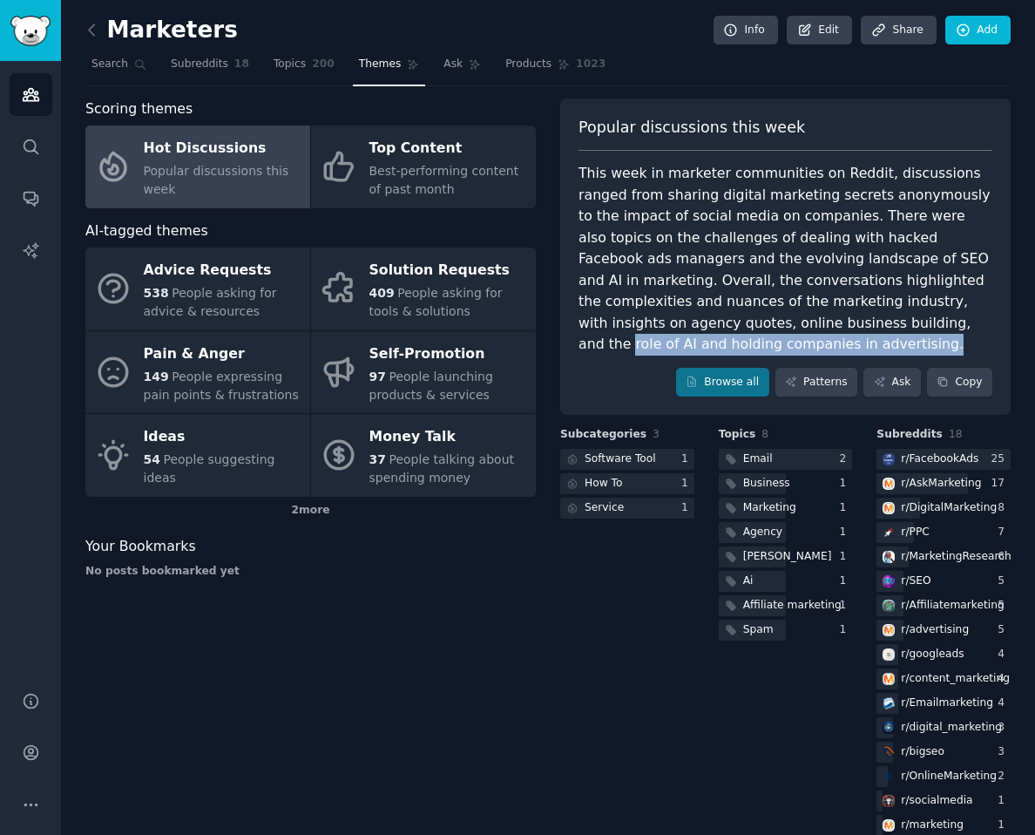
click at [760, 338] on div "This week in marketer communities on Reddit, discussions ranged from sharing di…" at bounding box center [786, 259] width 414 height 193
